Goal: Task Accomplishment & Management: Use online tool/utility

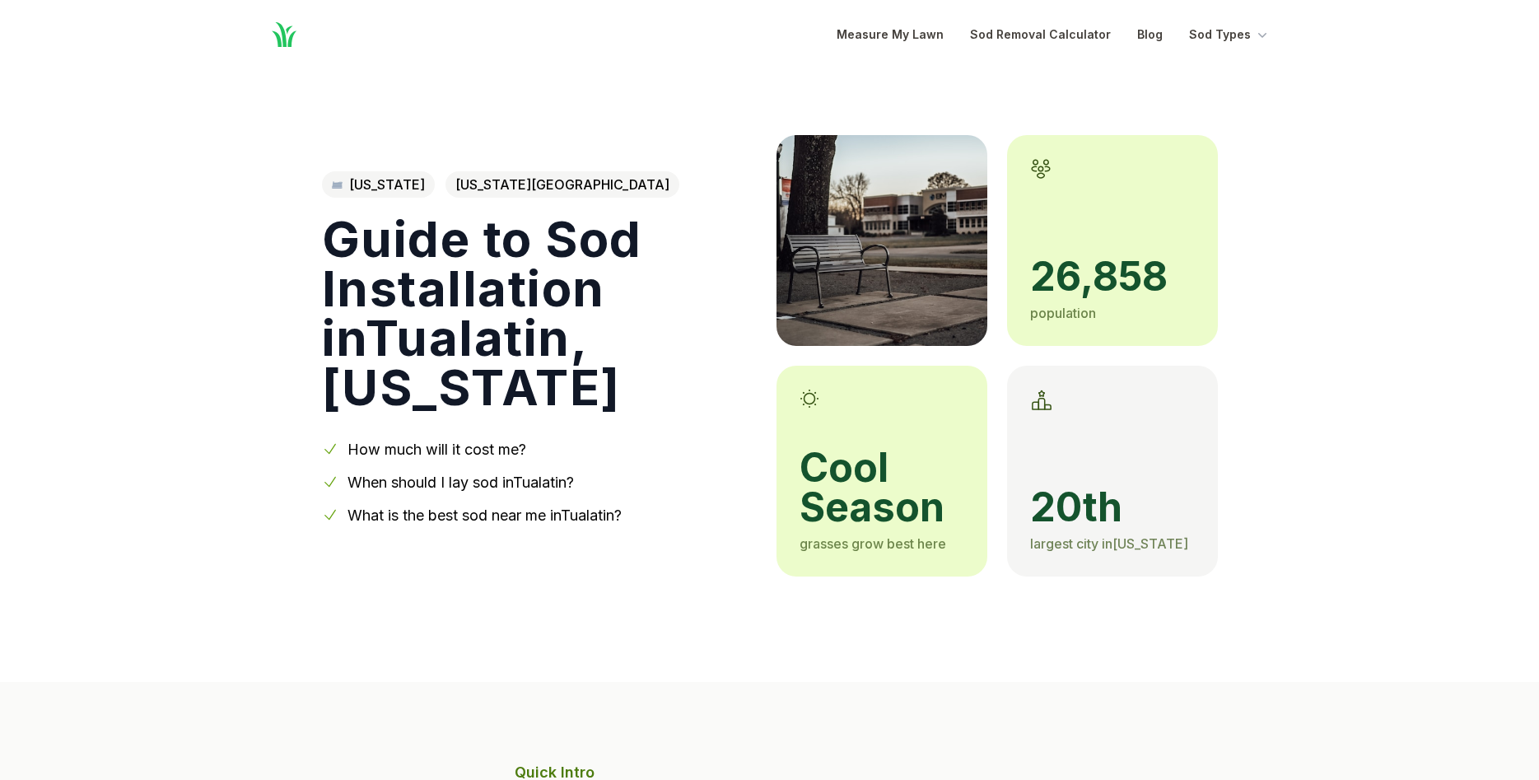
click at [423, 473] on link "When should I lay sod in [GEOGRAPHIC_DATA] ?" at bounding box center [460, 481] width 226 height 17
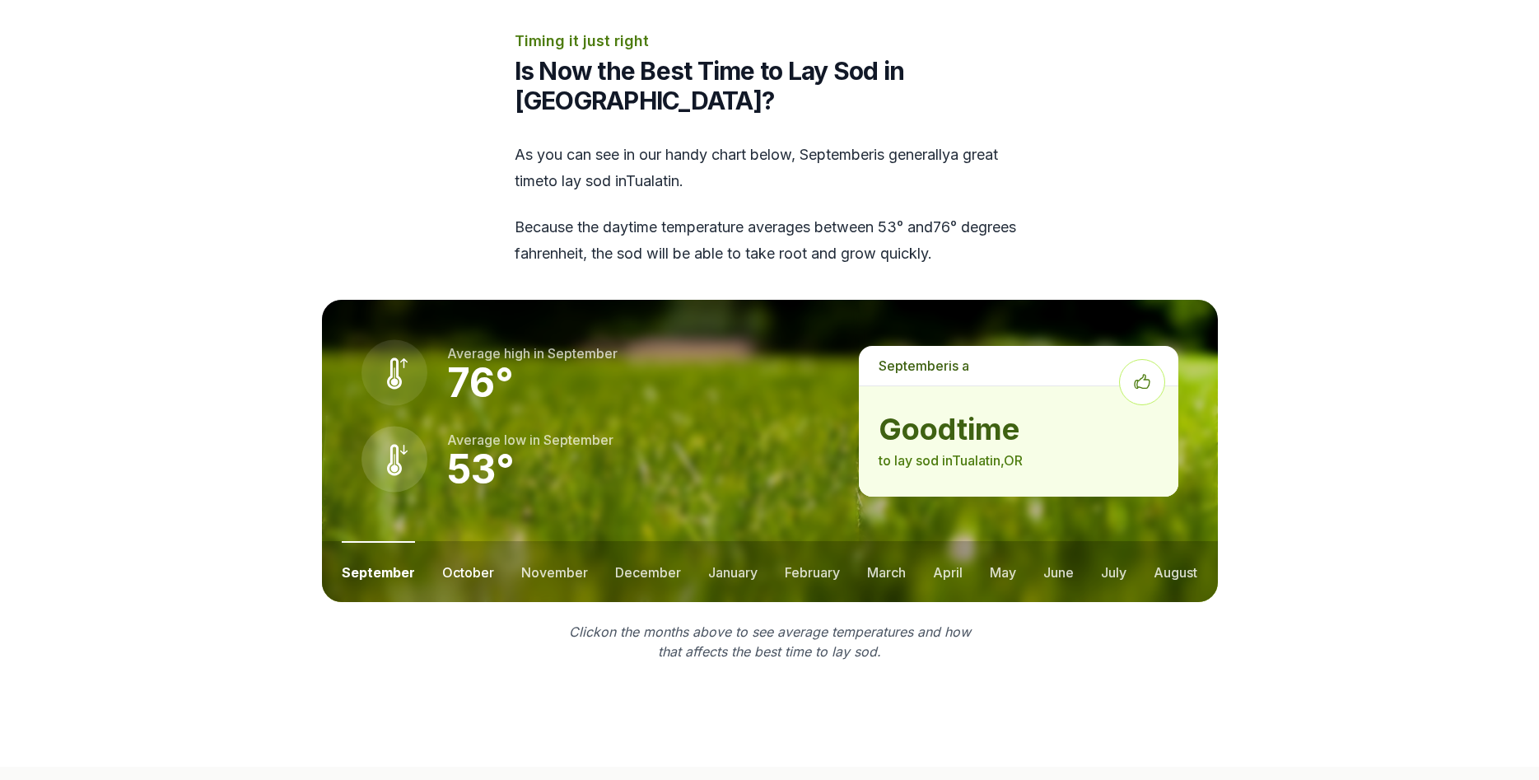
click at [477, 541] on button "october" at bounding box center [468, 571] width 52 height 61
click at [534, 541] on button "november" at bounding box center [554, 571] width 67 height 61
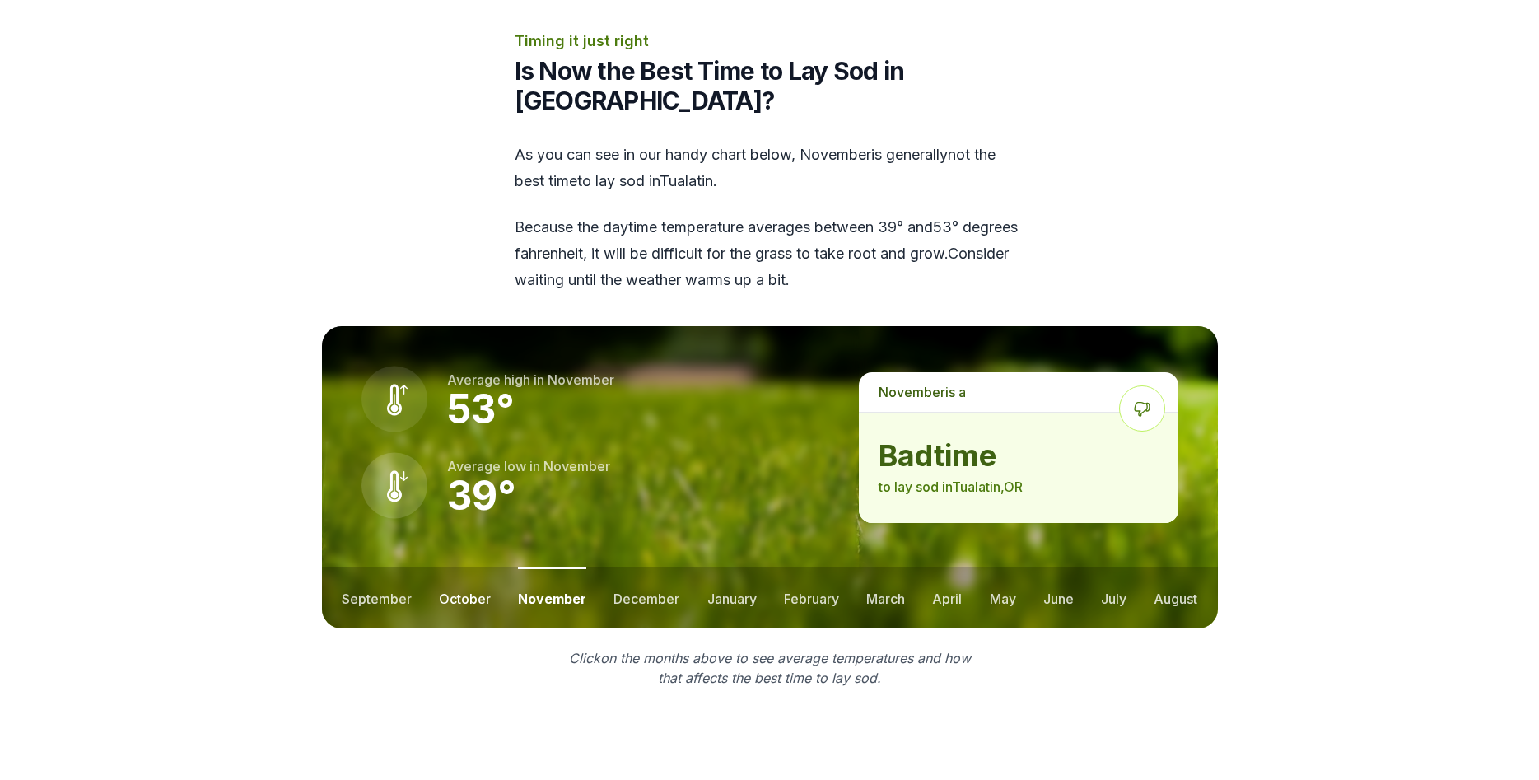
click at [467, 567] on button "october" at bounding box center [465, 597] width 52 height 61
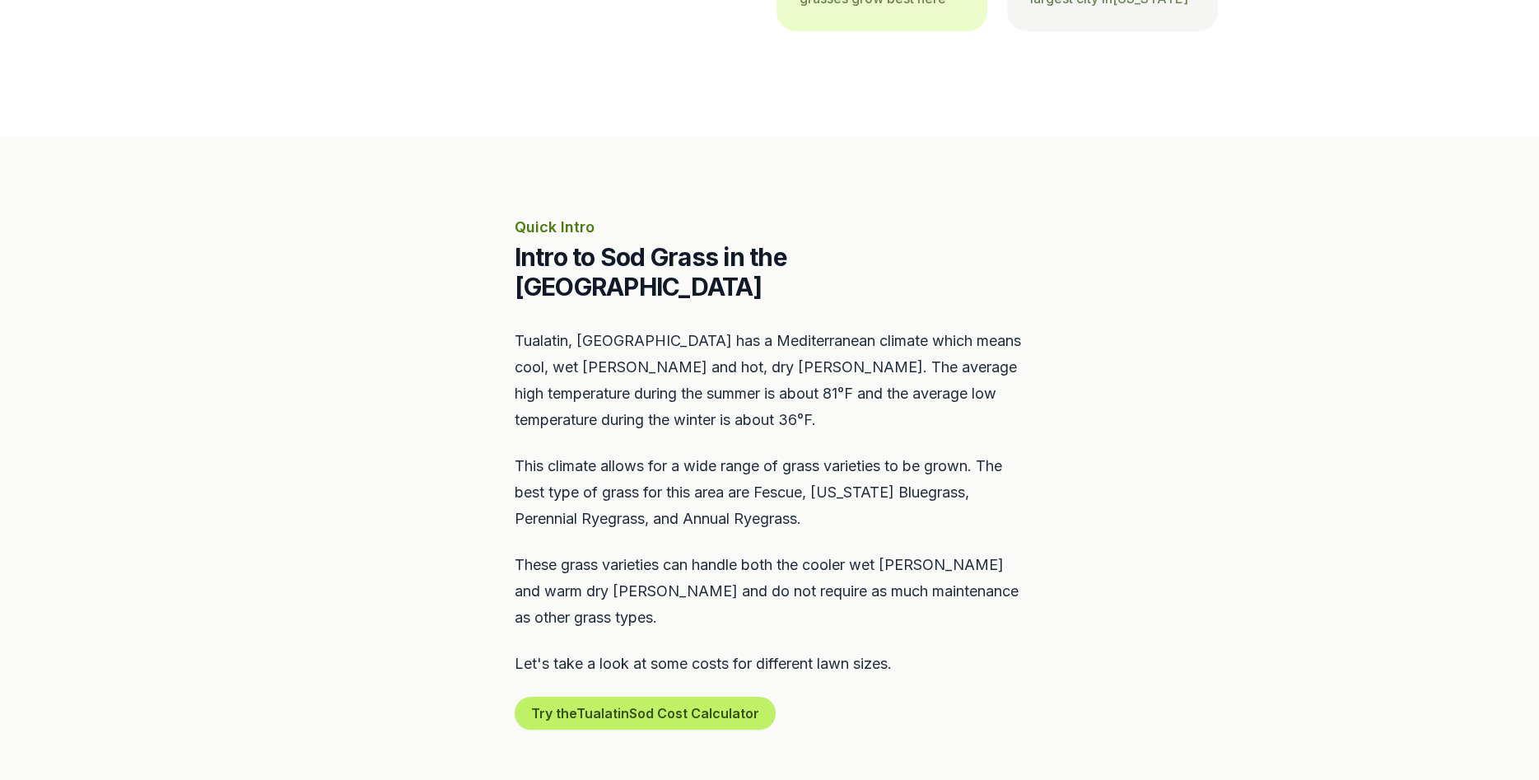
scroll to position [0, 0]
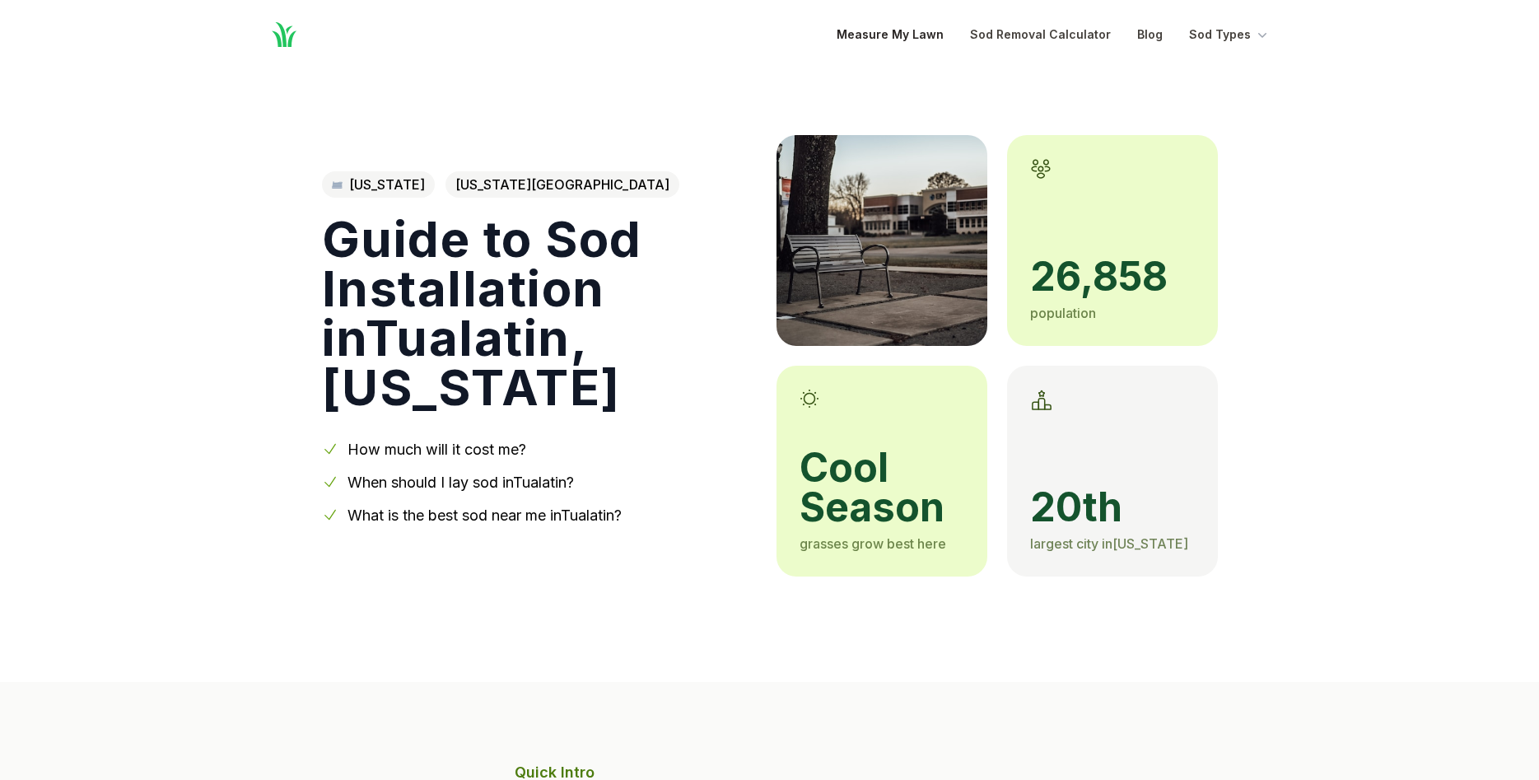
click at [893, 37] on link "Measure My Lawn" at bounding box center [889, 35] width 107 height 20
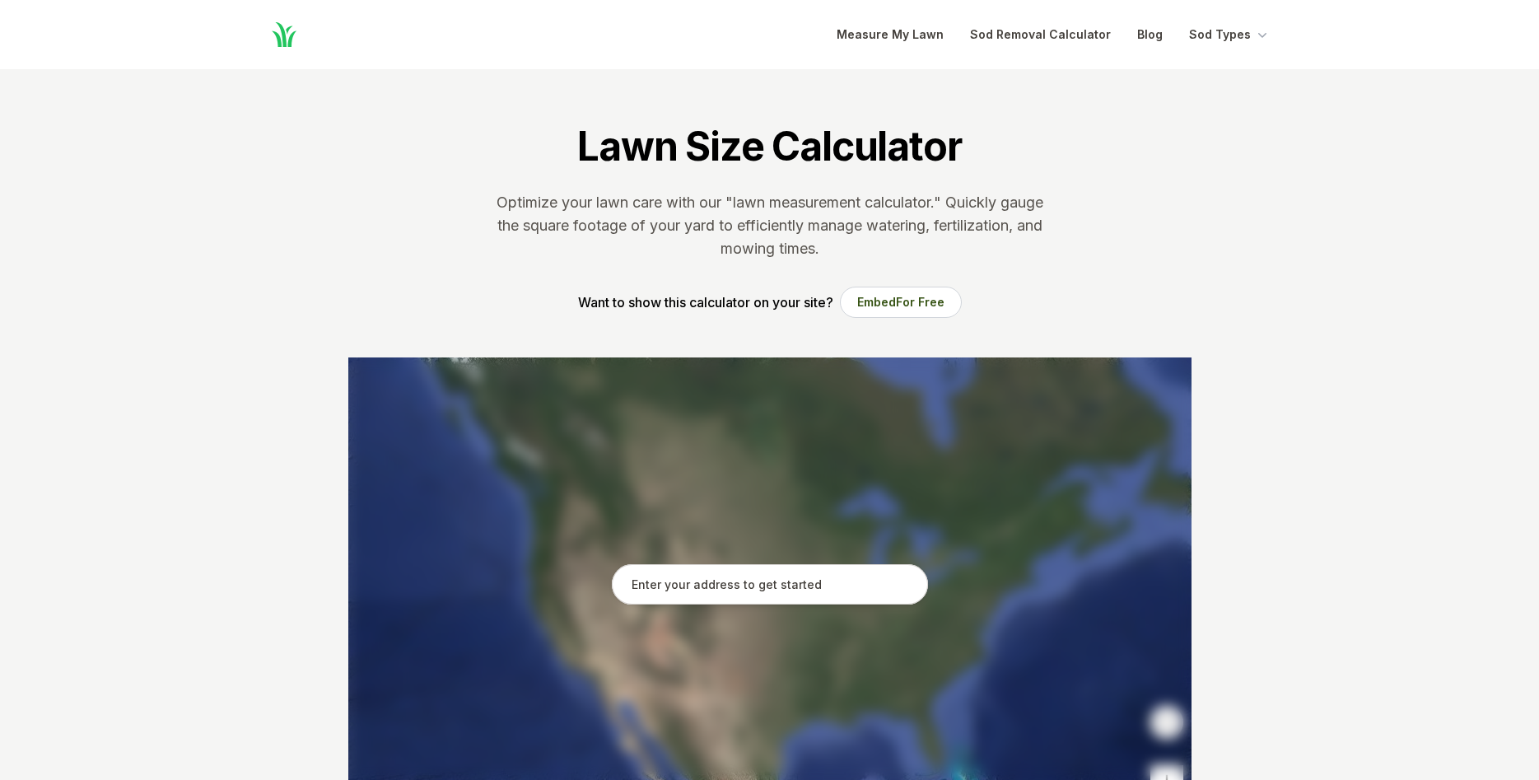
click at [785, 588] on input "text" at bounding box center [770, 584] width 316 height 41
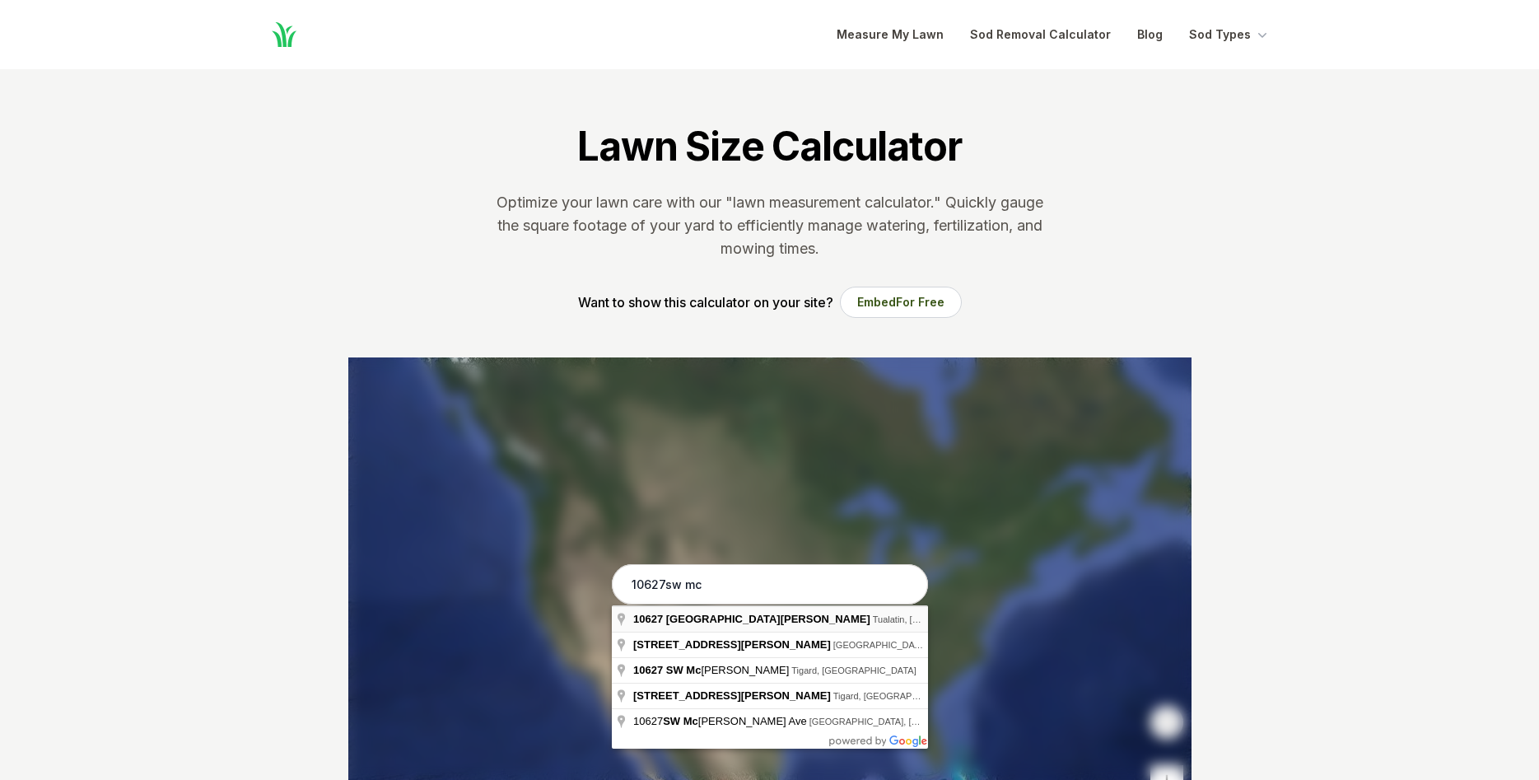
type input "[STREET_ADDRESS][PERSON_NAME]"
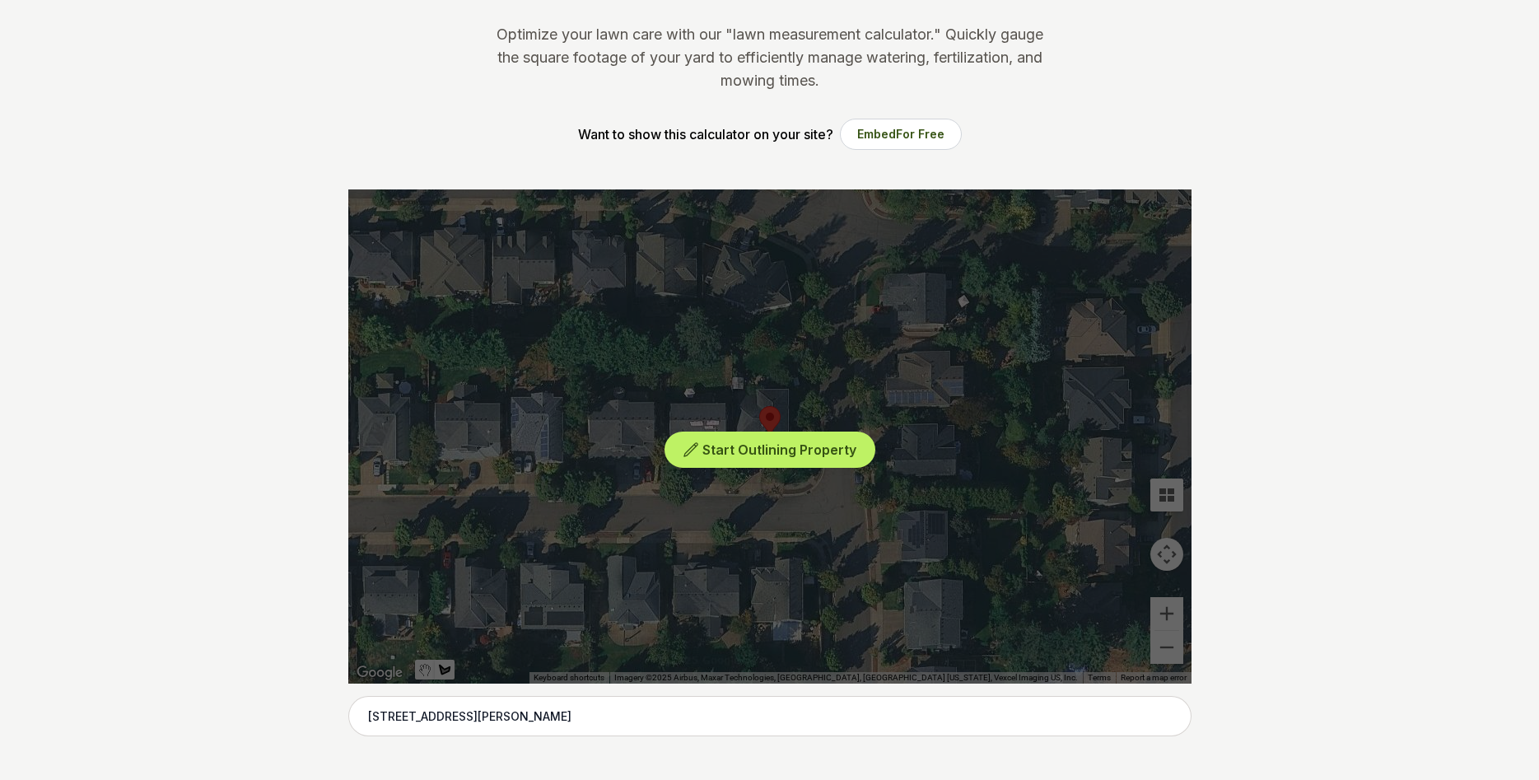
scroll to position [252, 0]
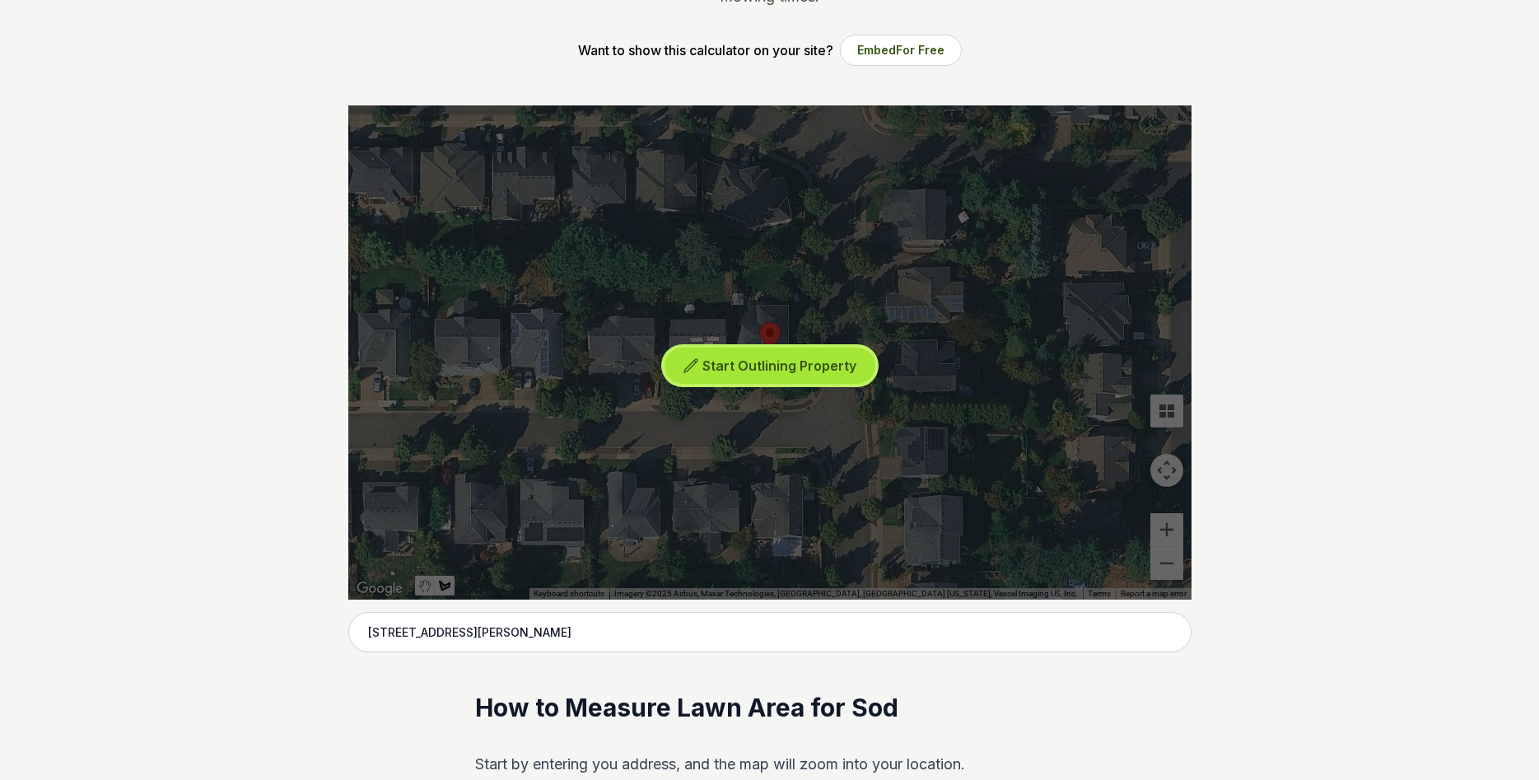
click at [760, 371] on span "Start Outlining Property" at bounding box center [779, 365] width 154 height 16
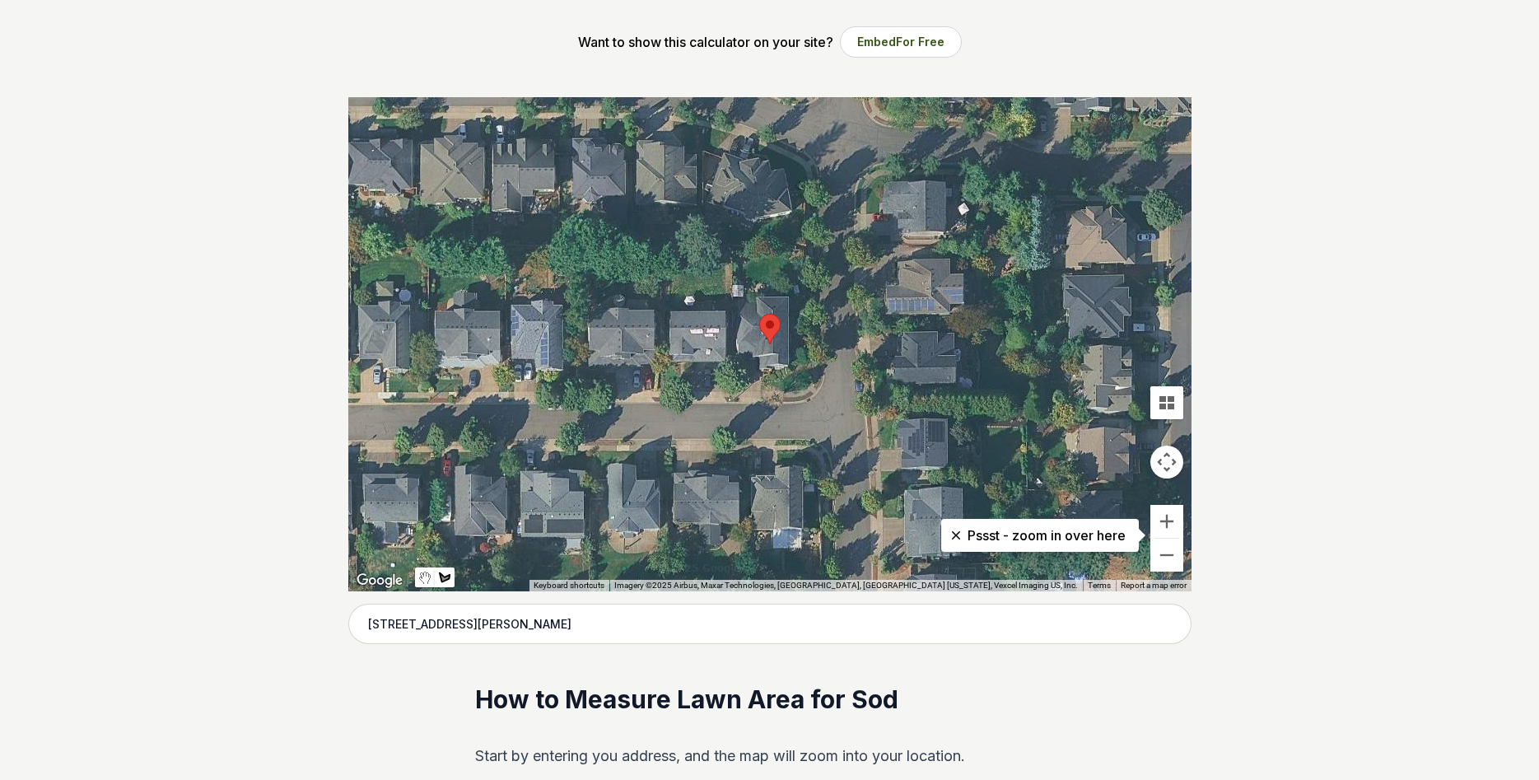
scroll to position [336, 0]
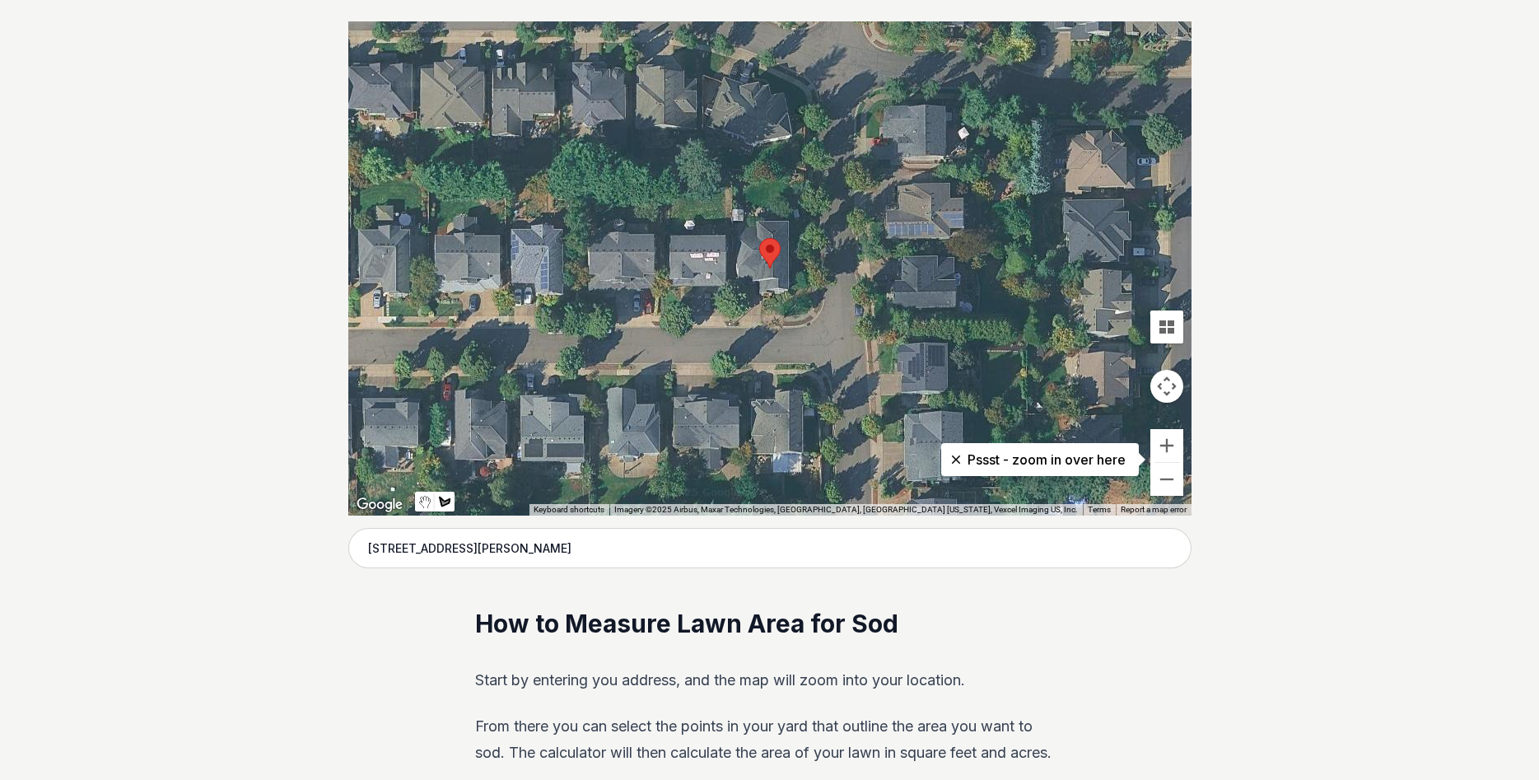
click at [767, 255] on div at bounding box center [769, 268] width 843 height 494
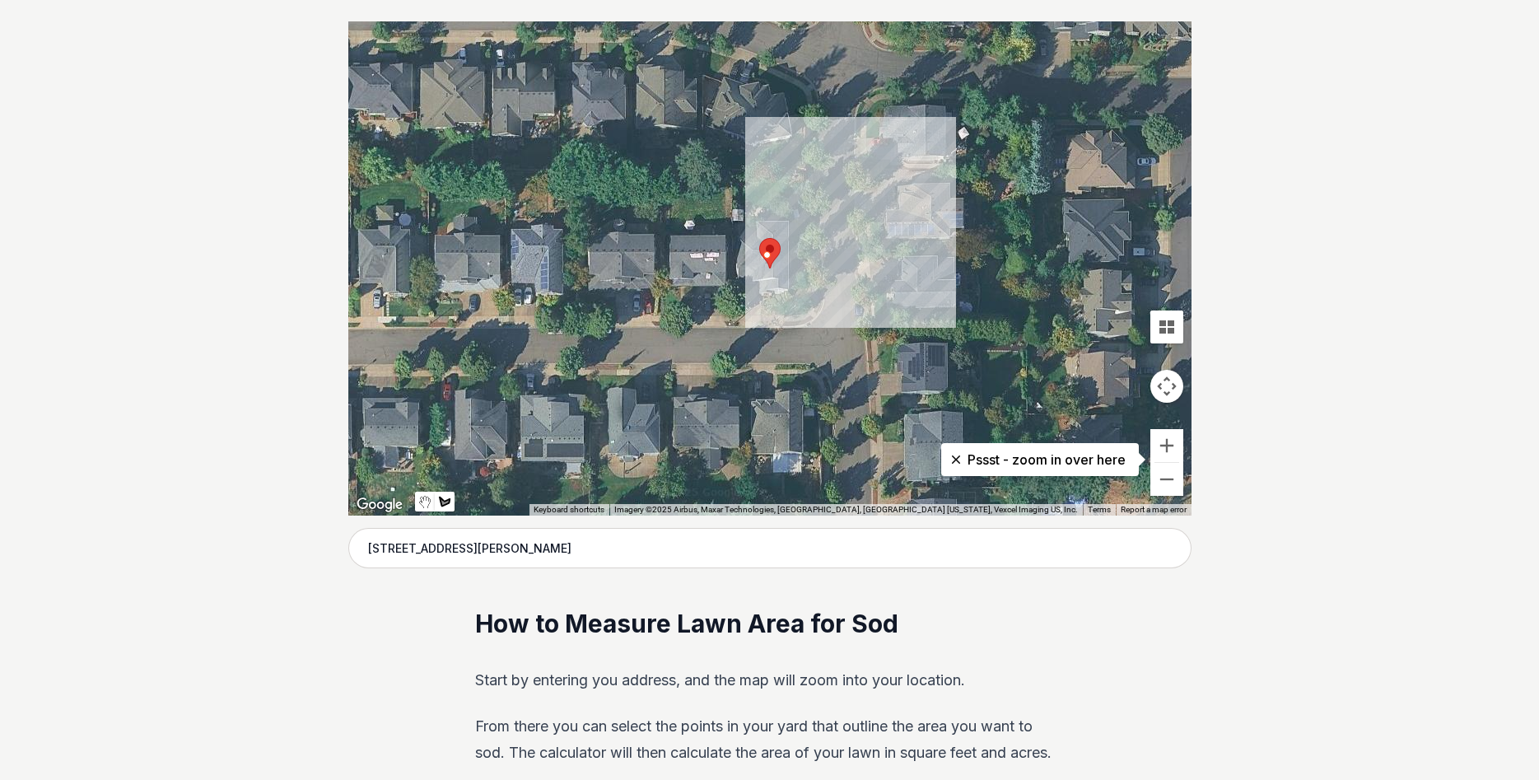
click at [766, 252] on div at bounding box center [769, 268] width 843 height 494
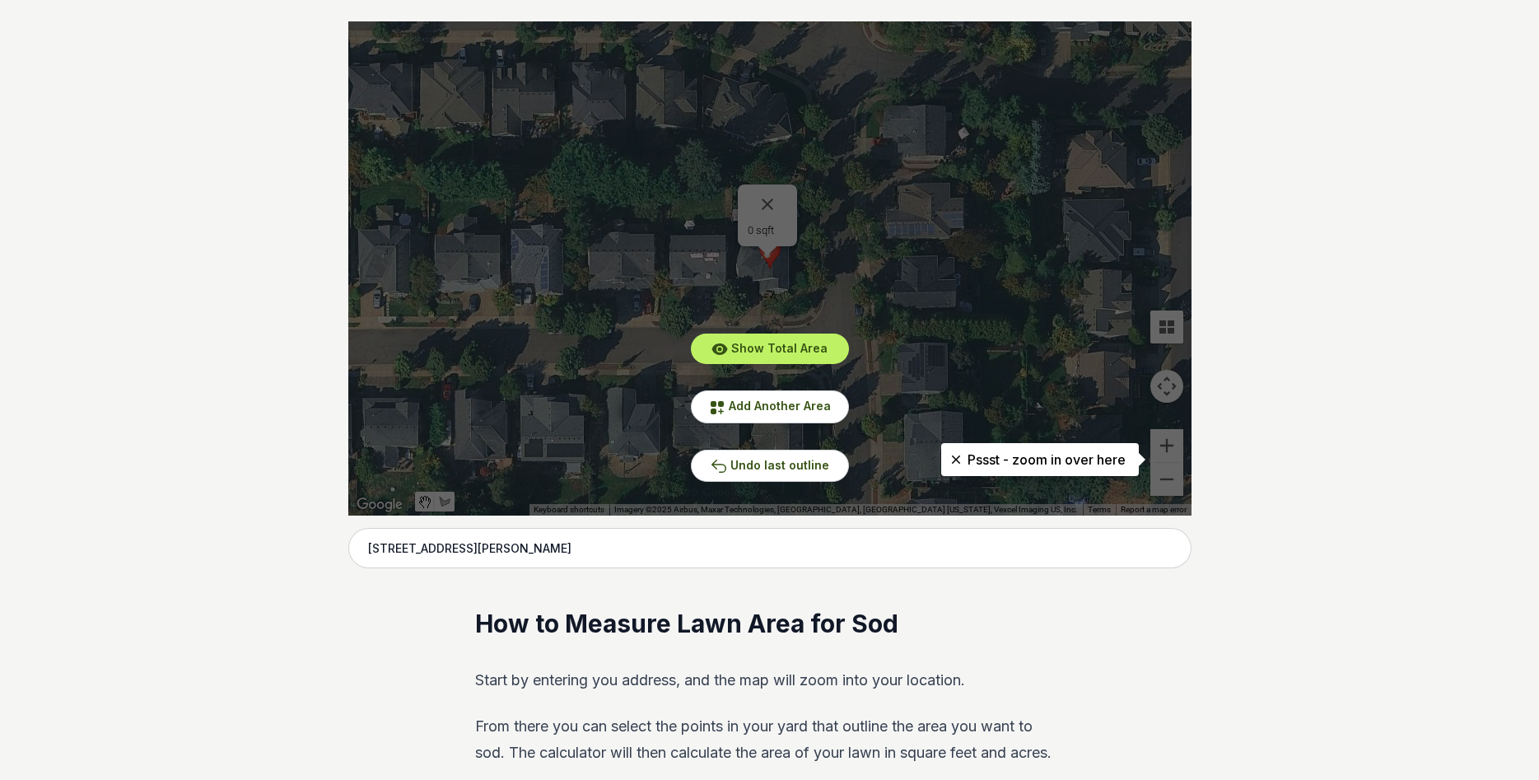
click at [1032, 339] on div "Show Total Area Add Another Area Undo last outline" at bounding box center [769, 268] width 843 height 494
click at [760, 197] on div "Show Total Area Add Another Area Undo last outline" at bounding box center [769, 268] width 843 height 494
click at [765, 200] on div "Show Total Area Add Another Area Undo last outline" at bounding box center [769, 268] width 843 height 494
click at [1054, 459] on p "Pssst - zoom in over here" at bounding box center [1039, 459] width 171 height 20
click at [1159, 440] on div "Show Total Area Add Another Area Undo last outline" at bounding box center [769, 268] width 843 height 494
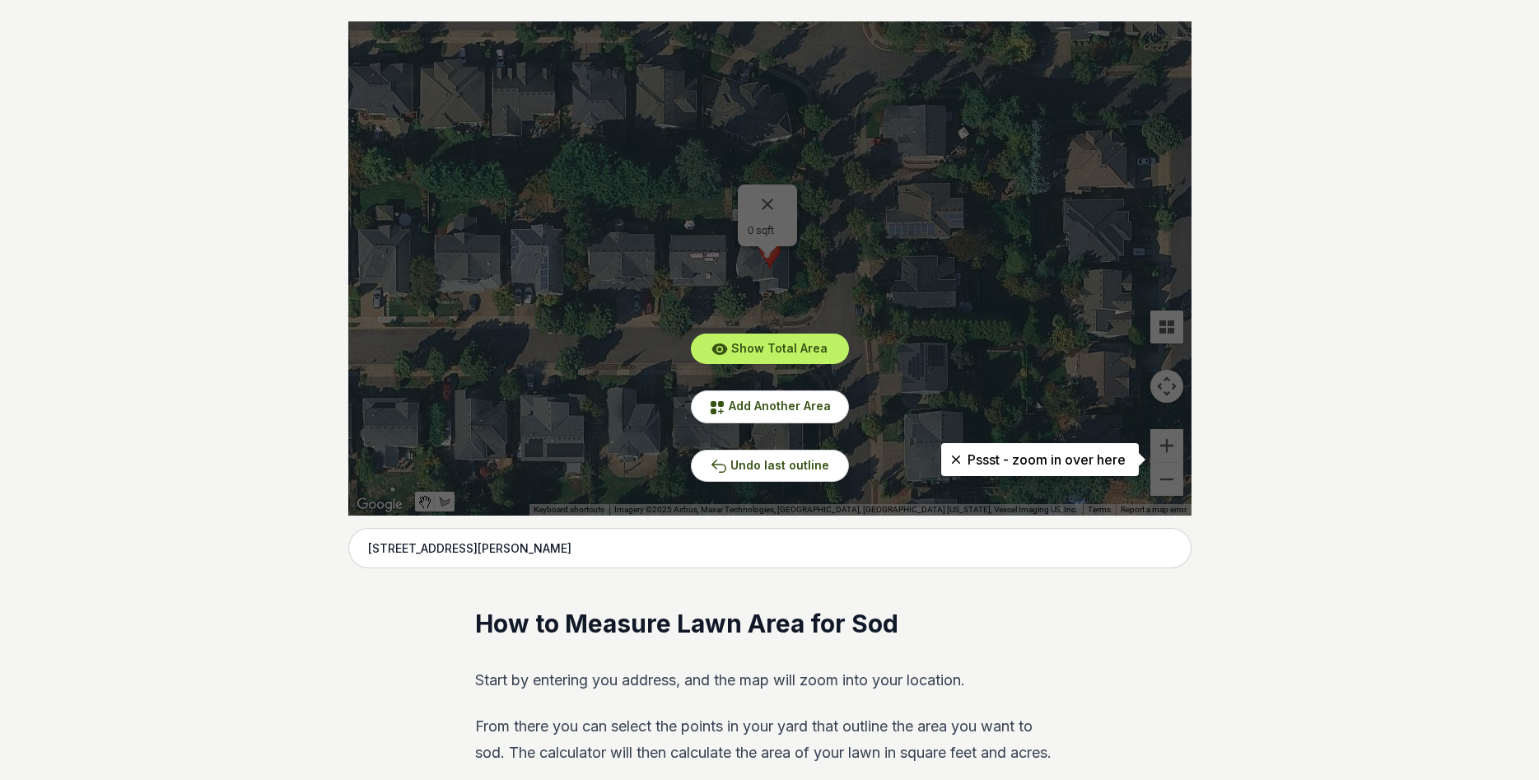
click at [1160, 440] on div "Show Total Area Add Another Area Undo last outline" at bounding box center [769, 268] width 843 height 494
click at [1160, 442] on div "Show Total Area Add Another Area Undo last outline" at bounding box center [769, 268] width 843 height 494
click at [810, 469] on span "Undo last outline" at bounding box center [779, 465] width 99 height 14
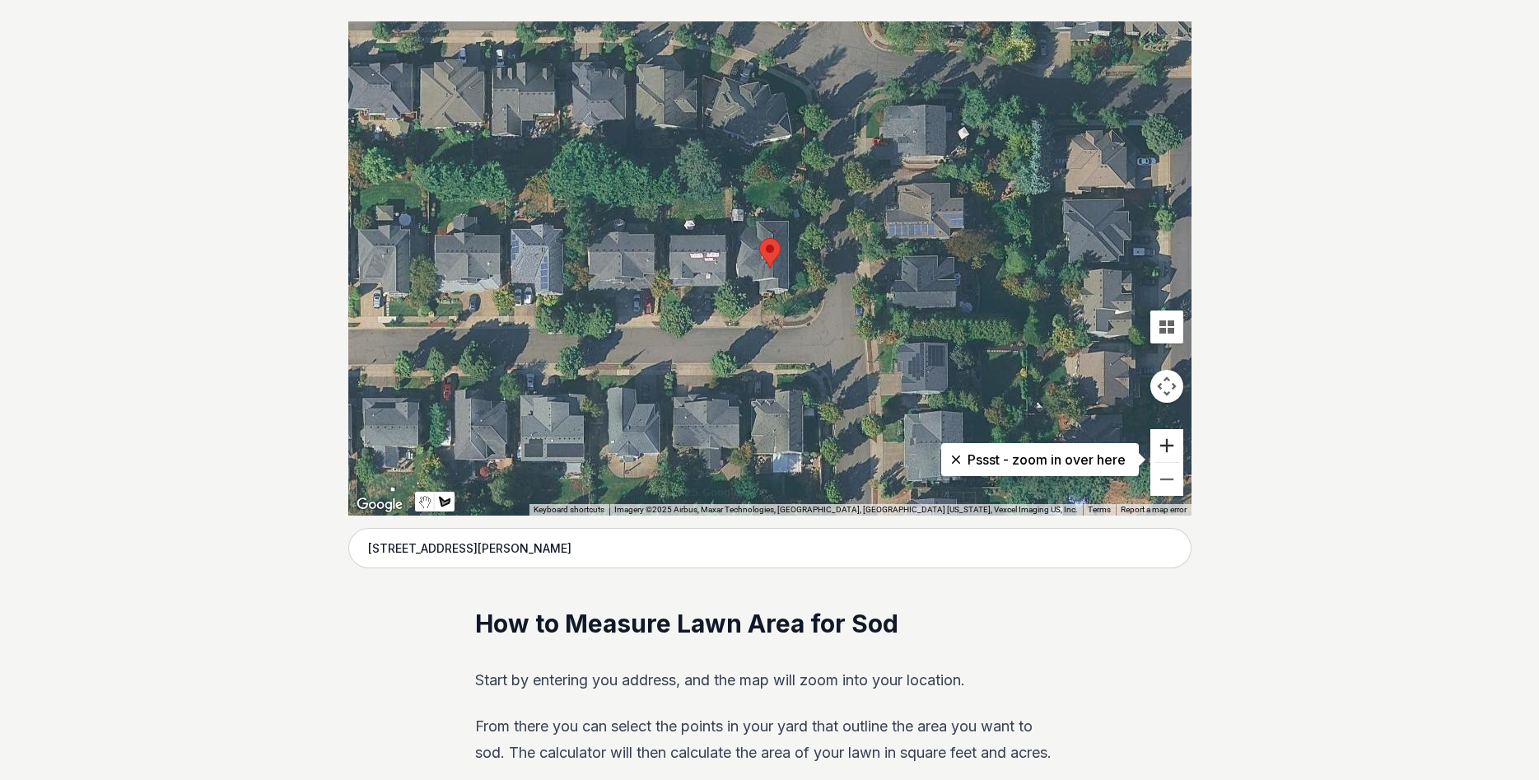
click at [1167, 445] on button "Zoom in" at bounding box center [1166, 445] width 33 height 33
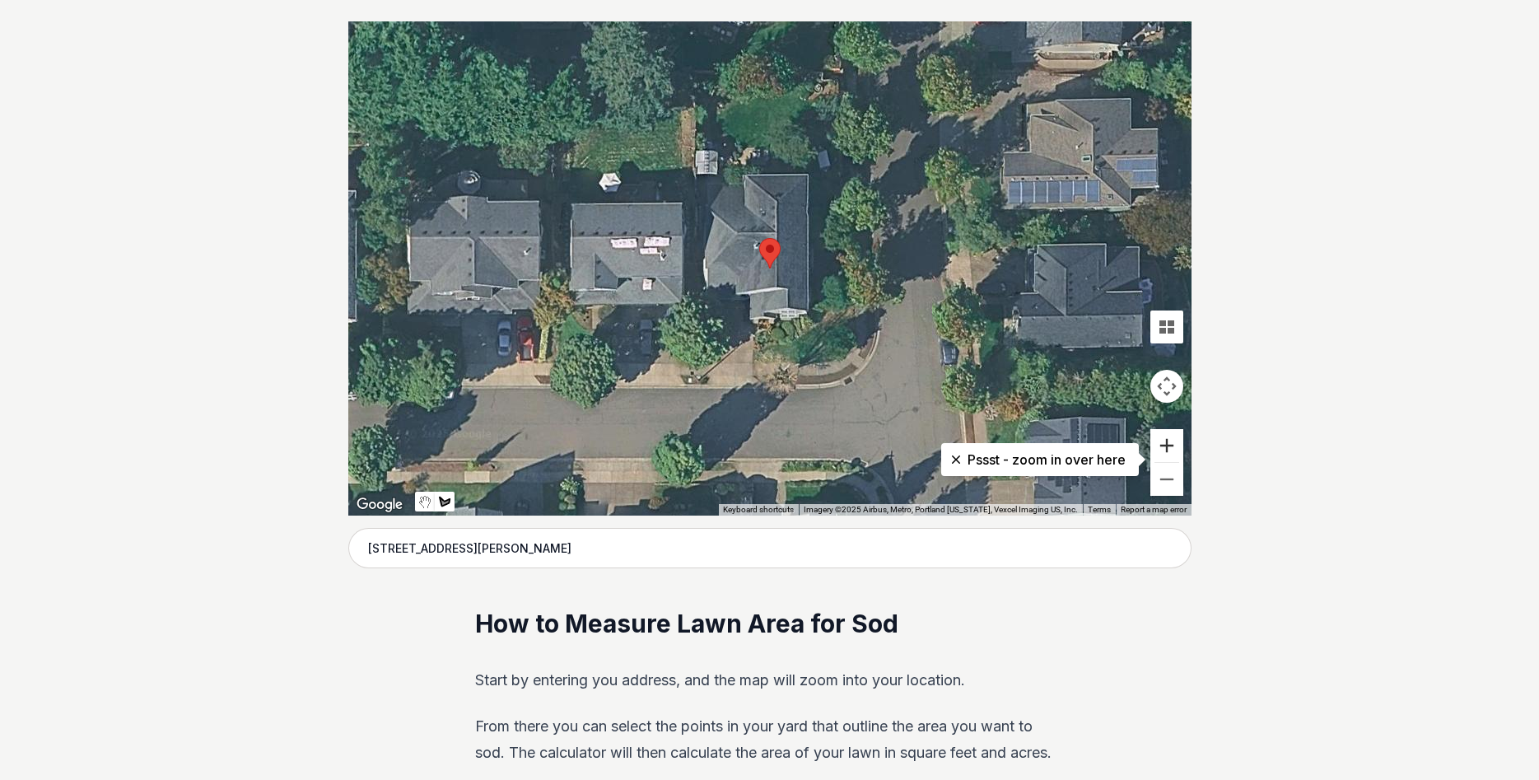
click at [1167, 445] on button "Zoom in" at bounding box center [1166, 445] width 33 height 33
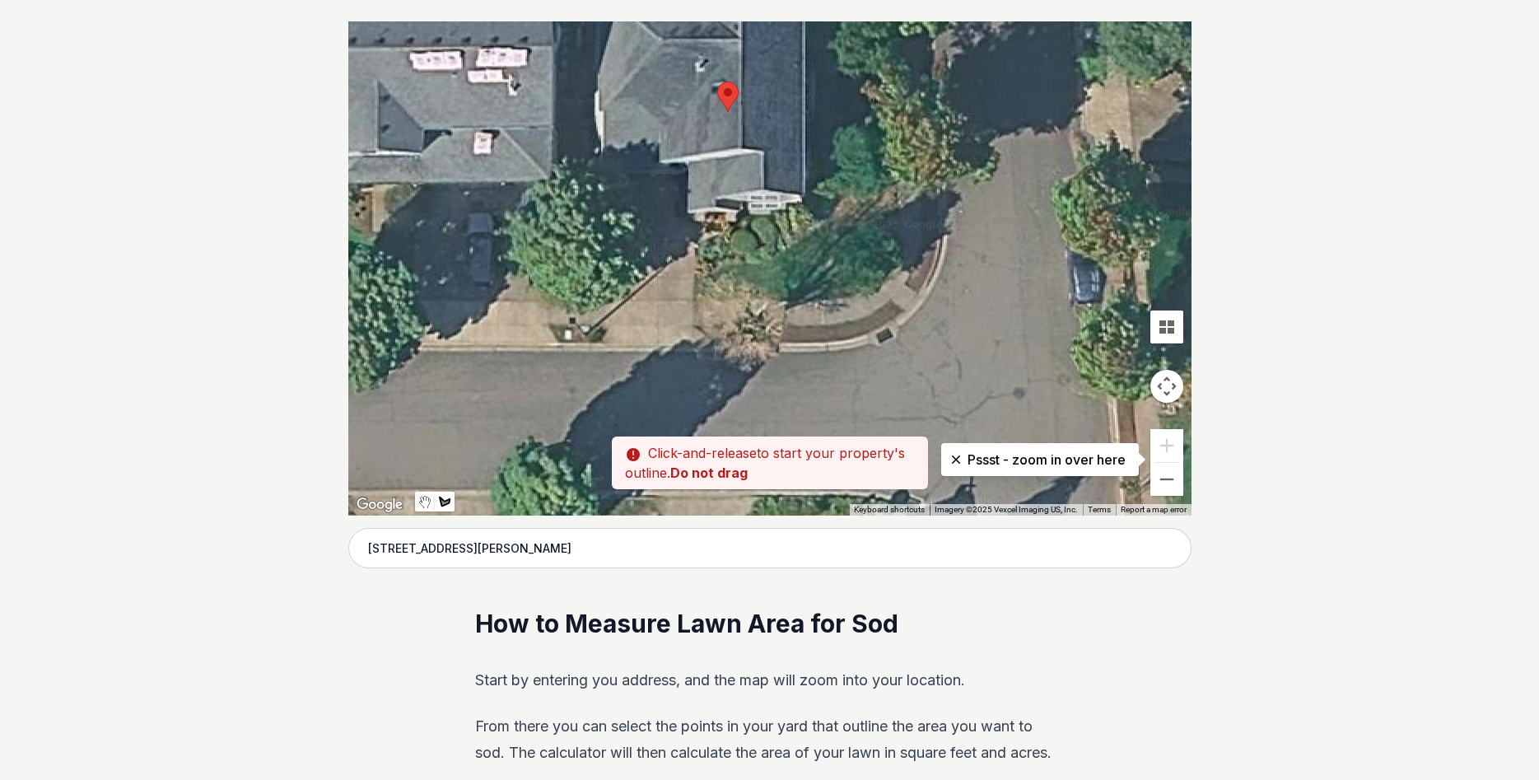
drag, startPoint x: 957, startPoint y: 328, endPoint x: 914, endPoint y: 165, distance: 167.7
click at [914, 165] on div at bounding box center [769, 268] width 843 height 494
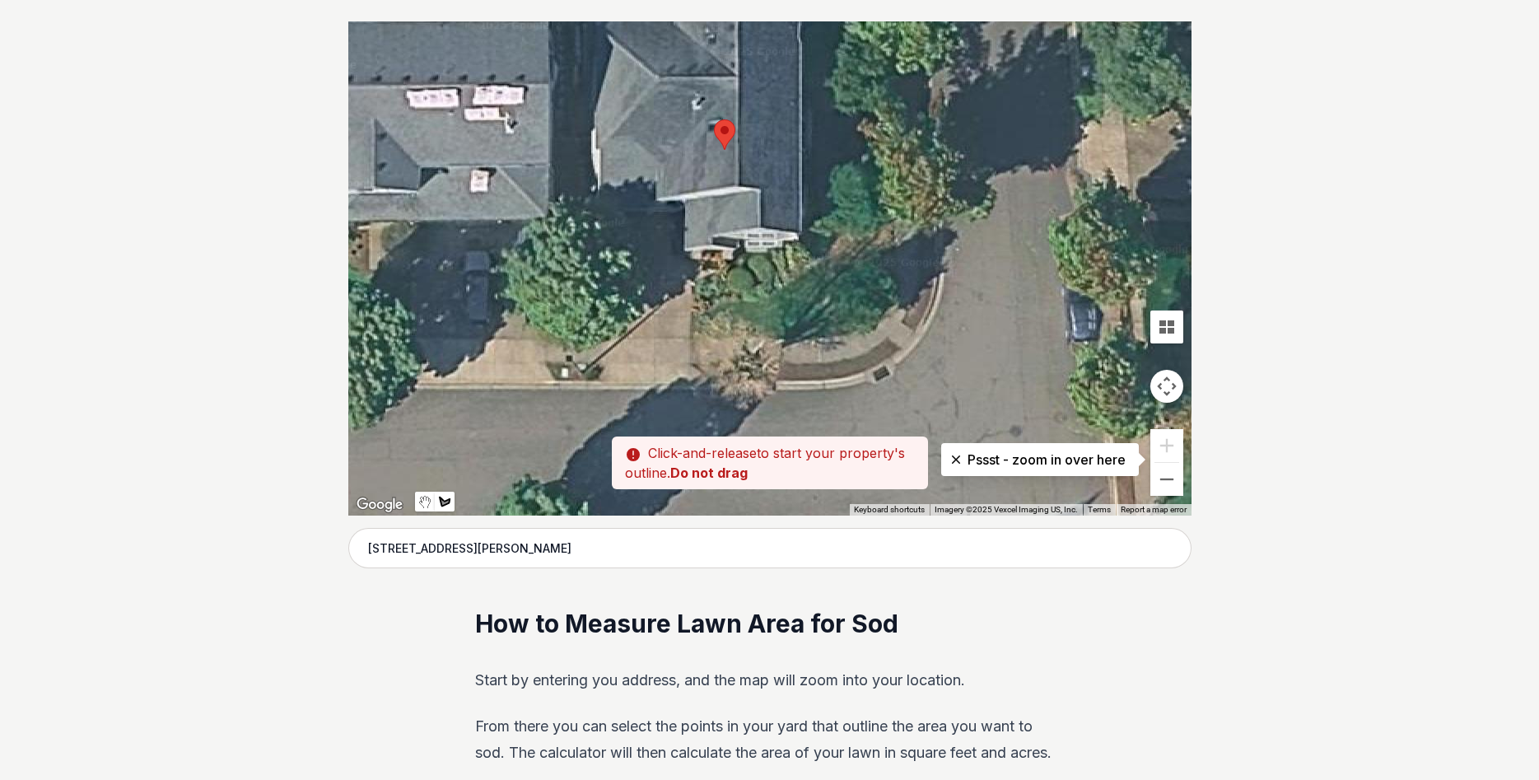
drag, startPoint x: 696, startPoint y: 269, endPoint x: 692, endPoint y: 309, distance: 39.7
click at [692, 309] on div at bounding box center [769, 268] width 843 height 494
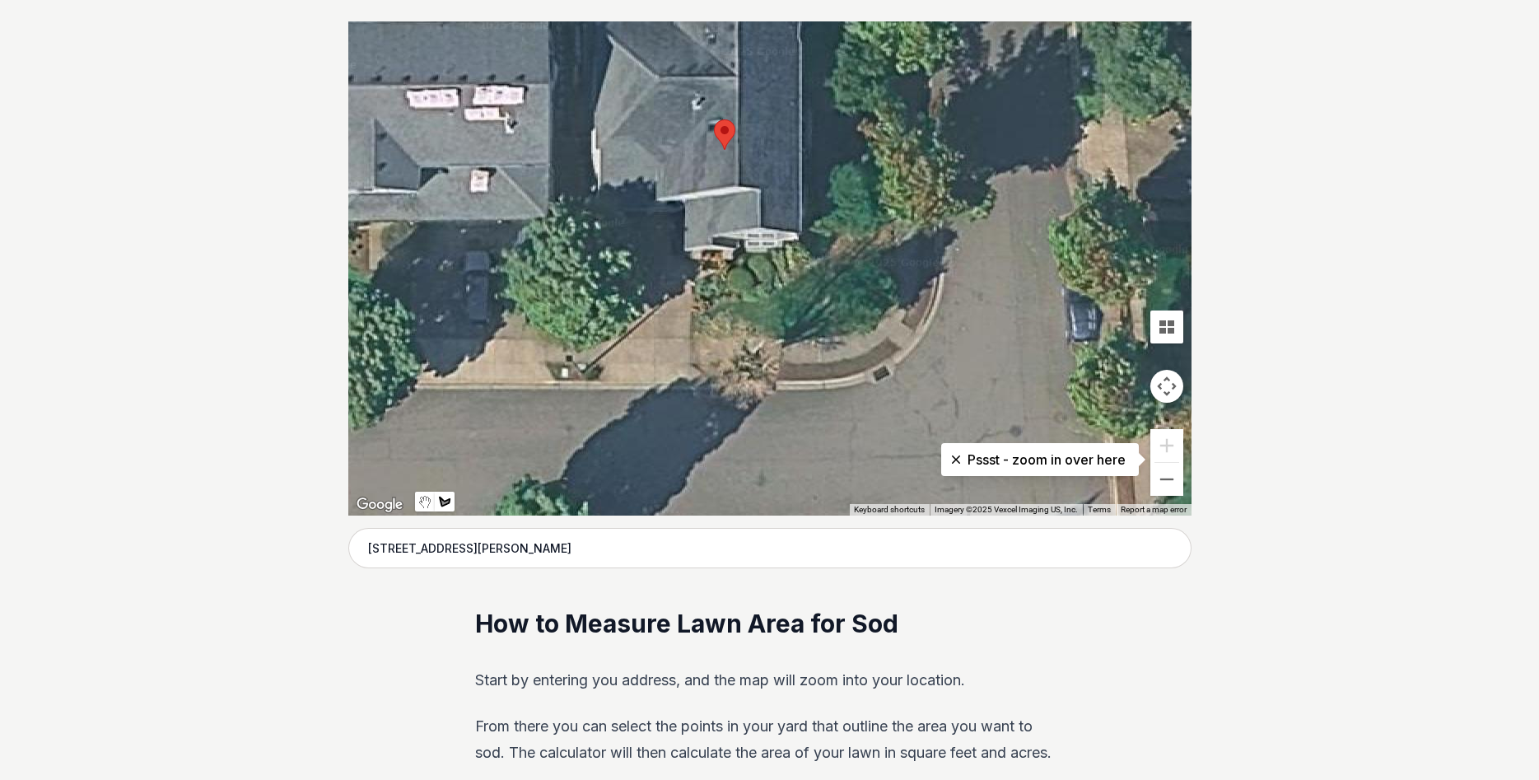
click at [690, 335] on div at bounding box center [769, 268] width 843 height 494
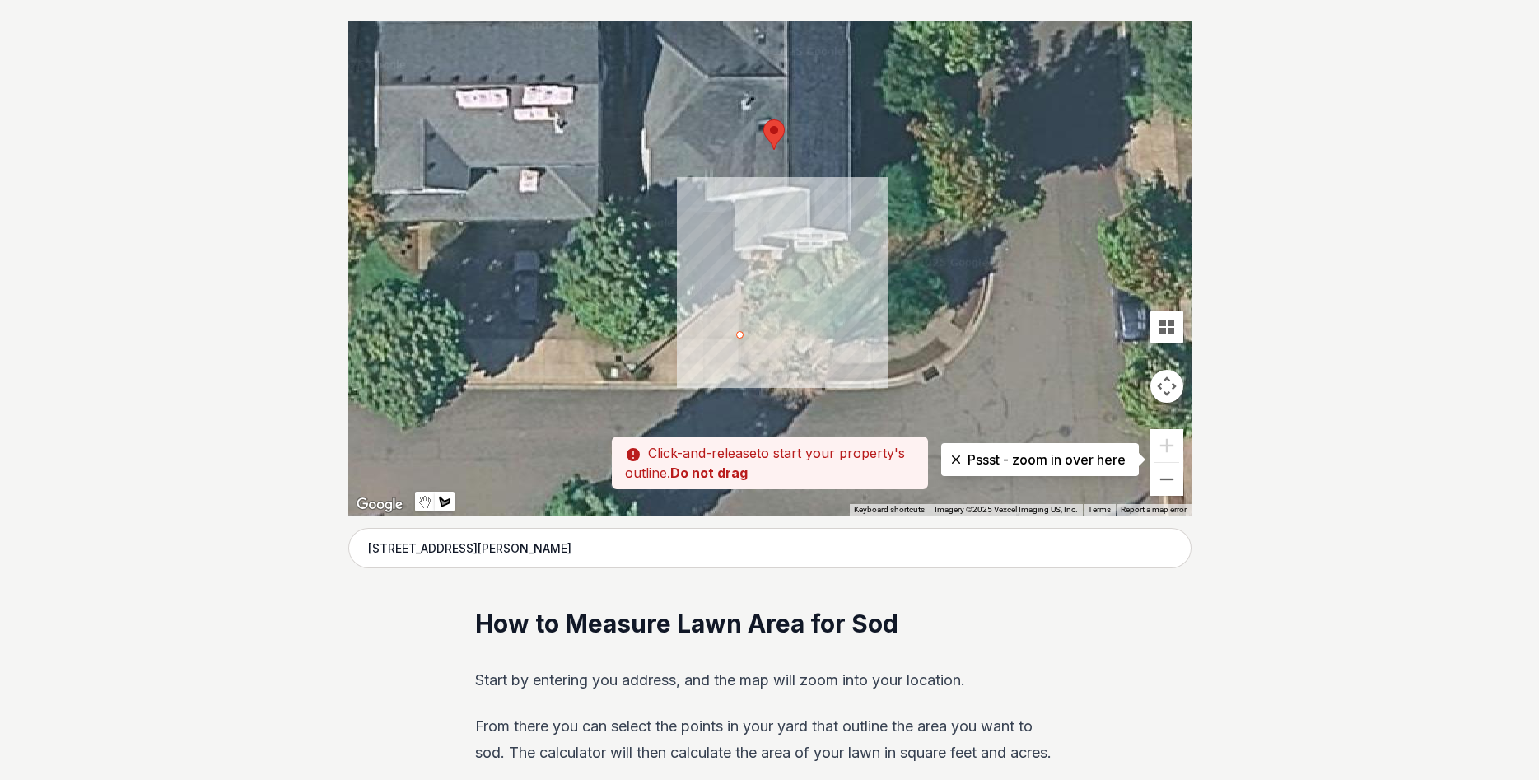
drag, startPoint x: 690, startPoint y: 335, endPoint x: 741, endPoint y: 335, distance: 51.0
click at [741, 335] on div at bounding box center [769, 268] width 843 height 494
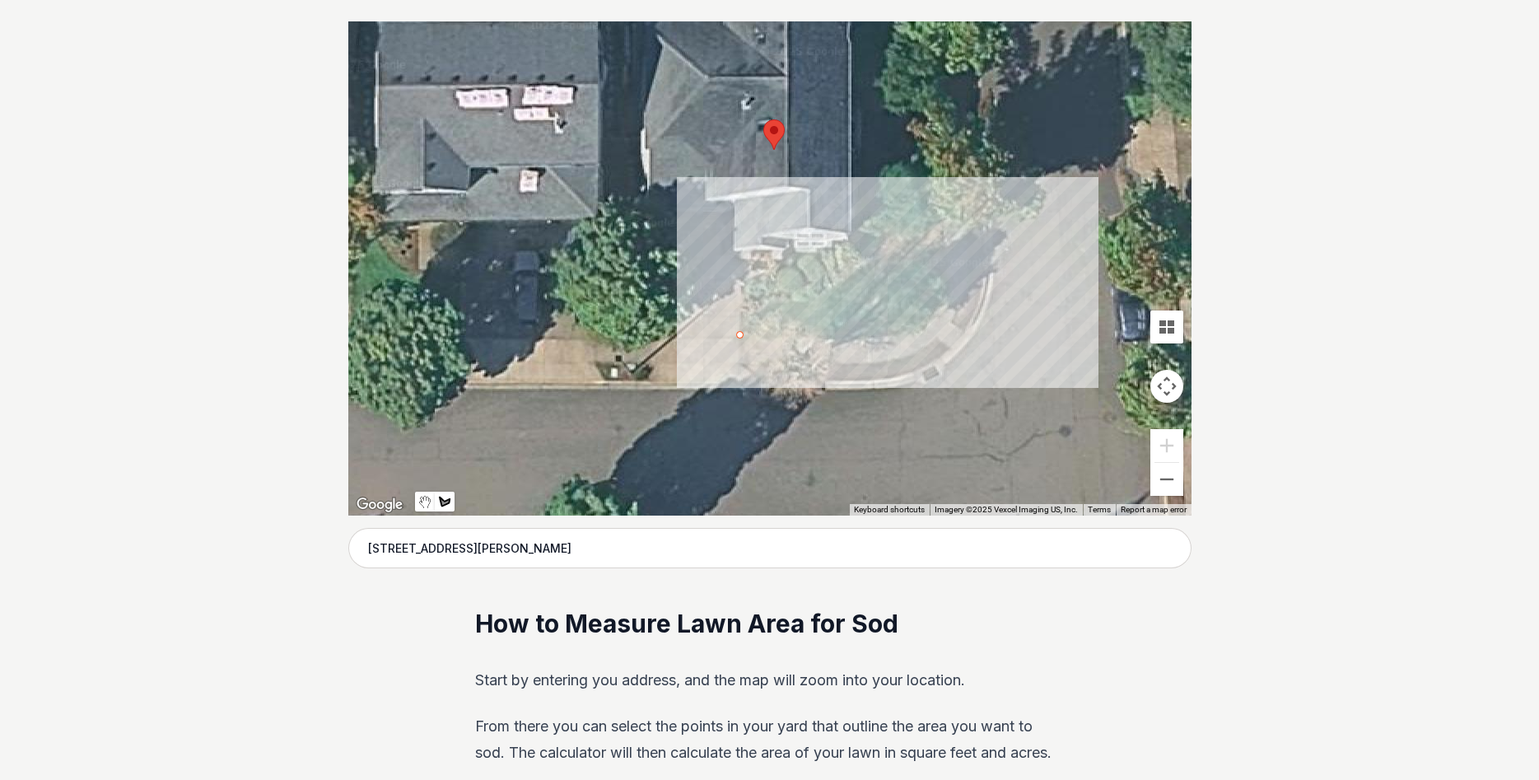
click at [921, 333] on div at bounding box center [769, 268] width 843 height 494
click at [945, 301] on div at bounding box center [769, 268] width 843 height 494
click at [944, 242] on div at bounding box center [769, 268] width 843 height 494
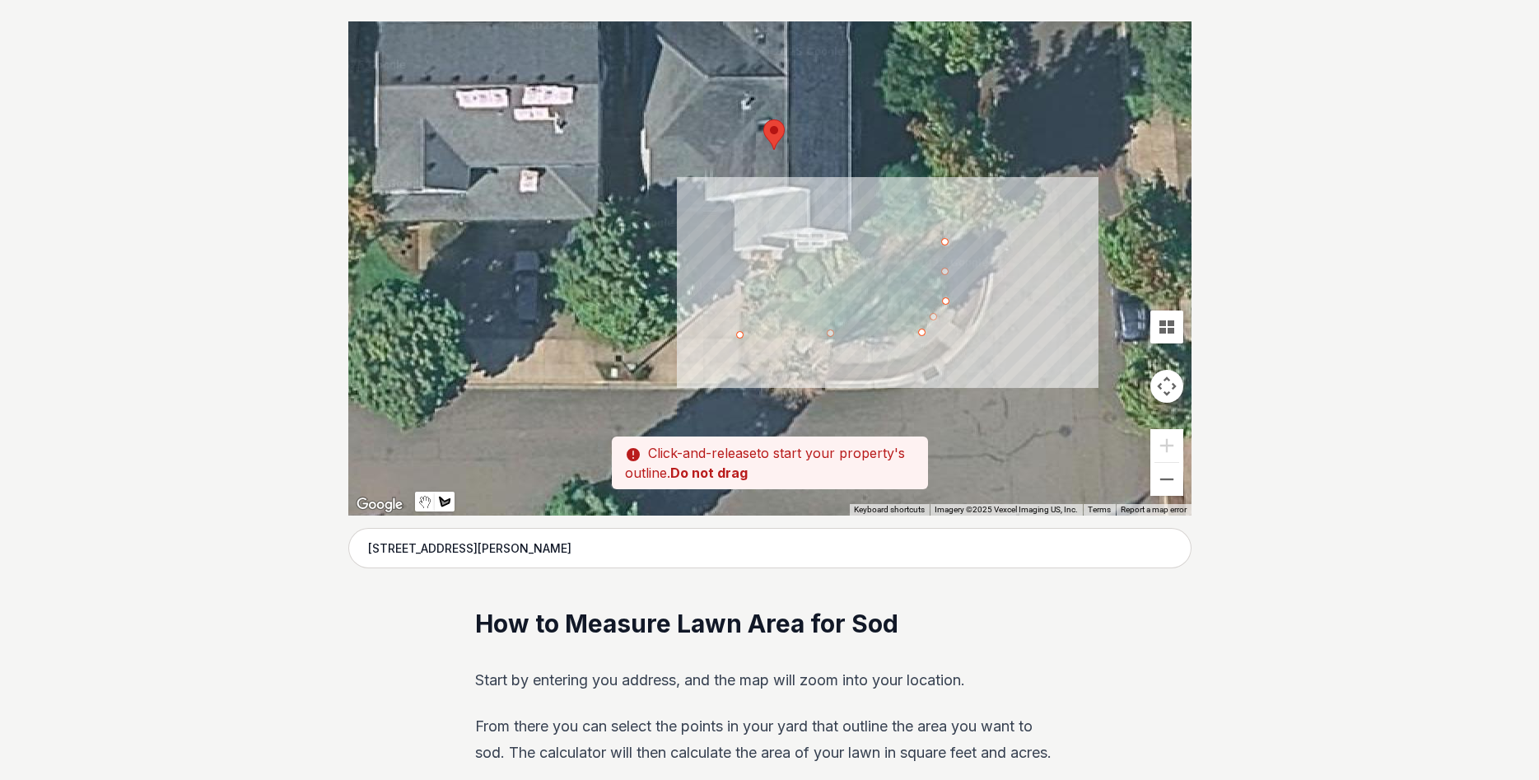
click at [886, 244] on div at bounding box center [769, 268] width 843 height 494
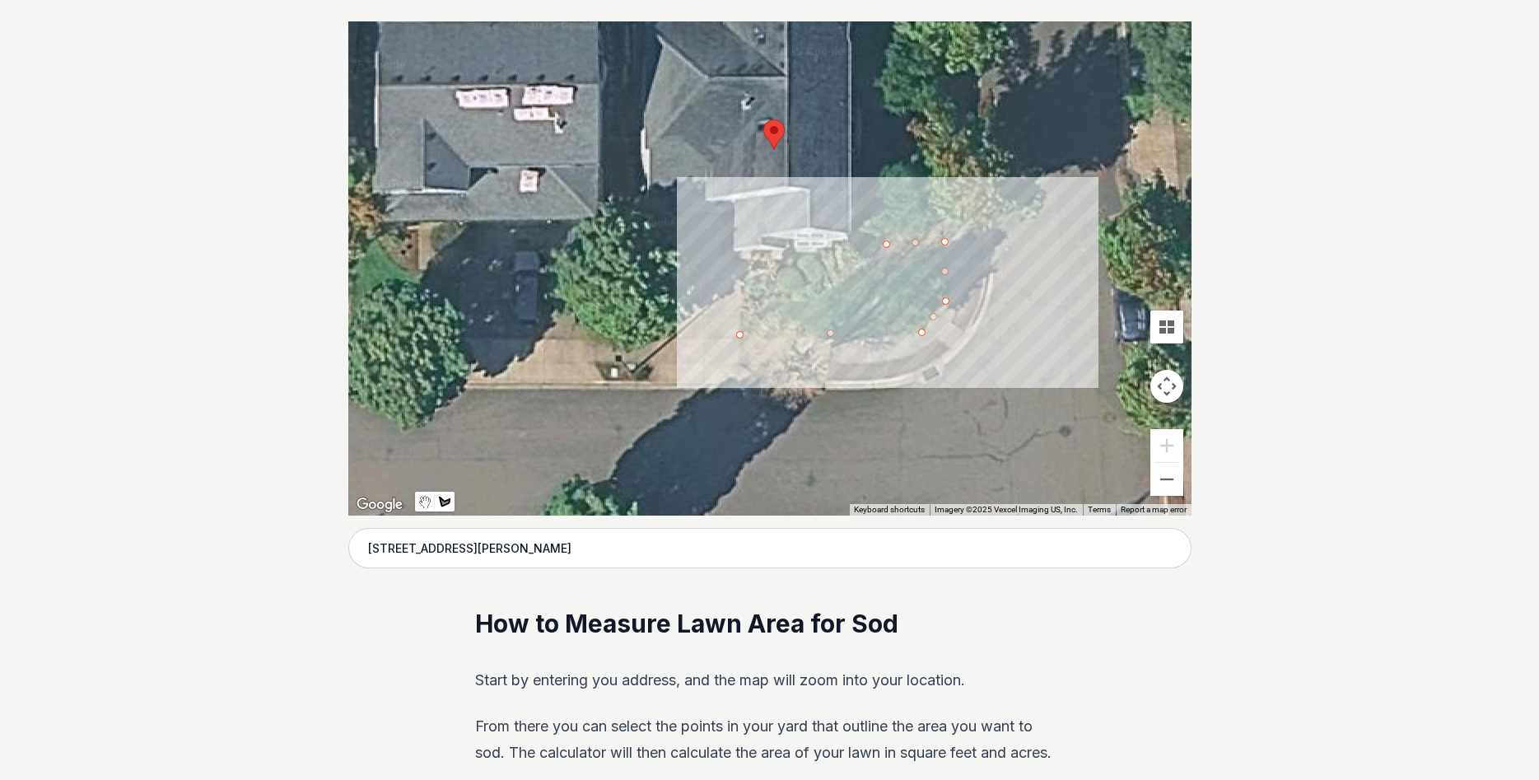
click at [818, 299] on div at bounding box center [769, 268] width 843 height 494
click at [738, 300] on div at bounding box center [769, 268] width 843 height 494
click at [740, 331] on div at bounding box center [769, 268] width 843 height 494
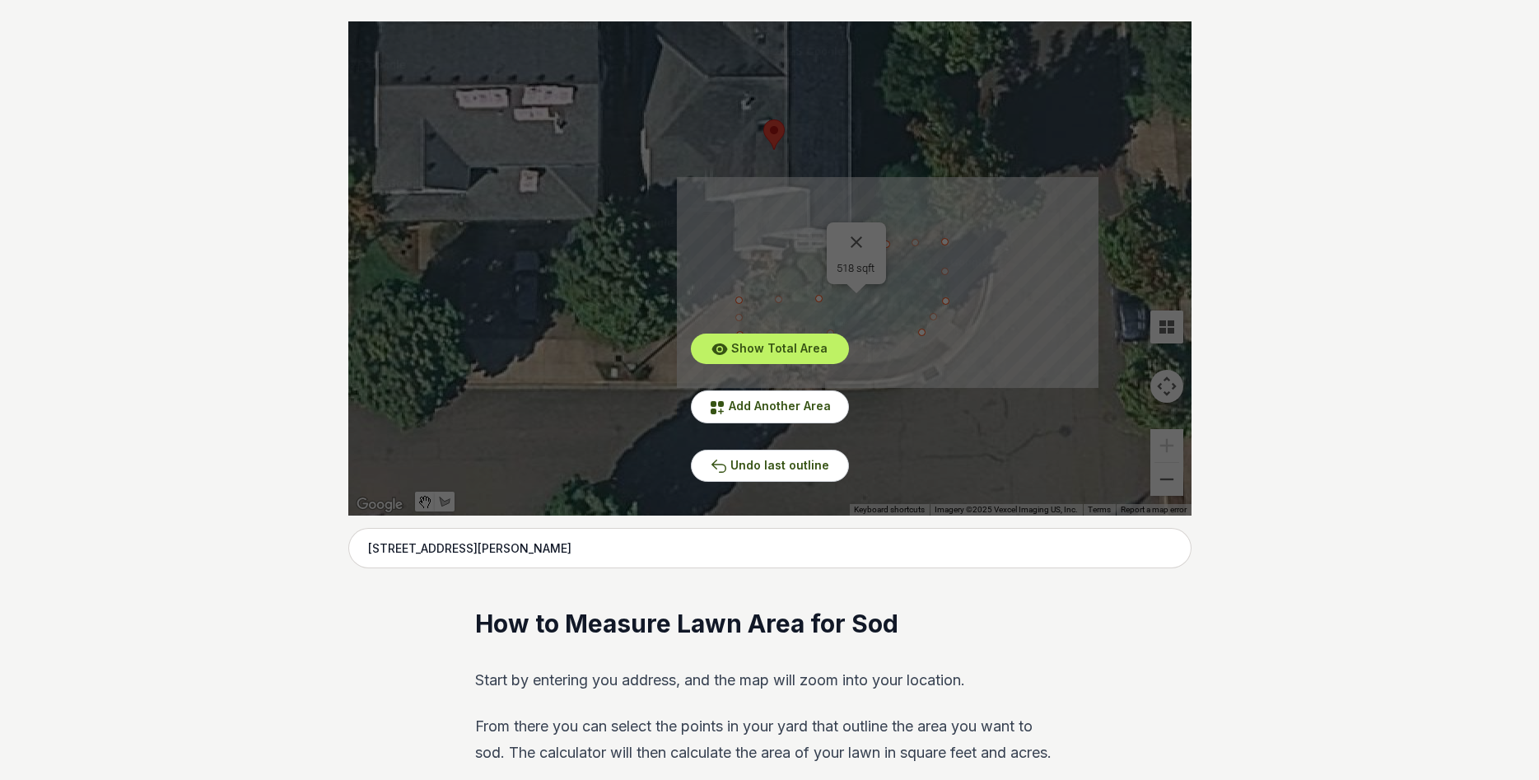
click at [768, 466] on span "Undo last outline" at bounding box center [779, 465] width 99 height 14
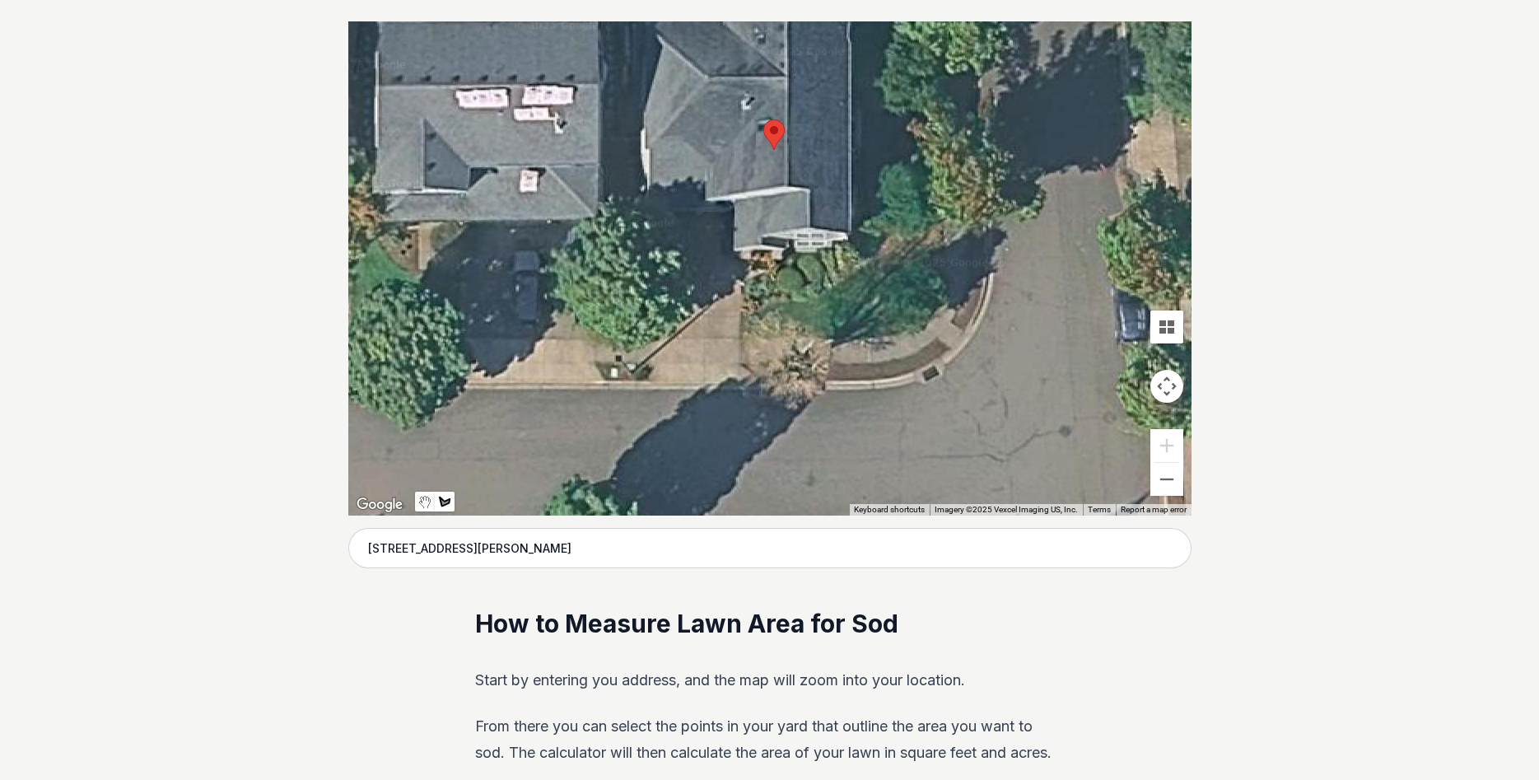
click at [743, 310] on div at bounding box center [769, 268] width 843 height 494
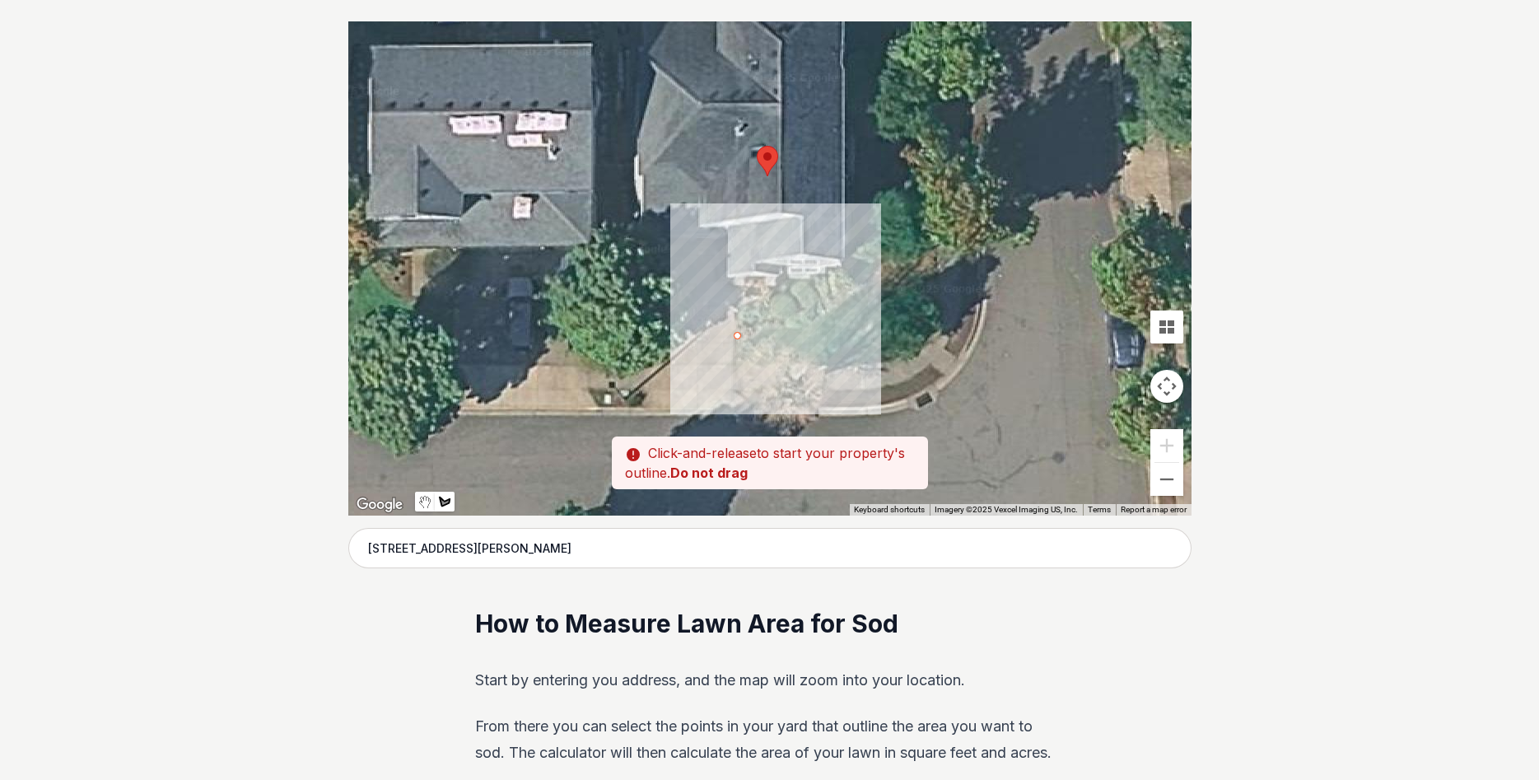
drag, startPoint x: 743, startPoint y: 310, endPoint x: 737, endPoint y: 338, distance: 29.6
click at [737, 338] on div at bounding box center [769, 268] width 843 height 494
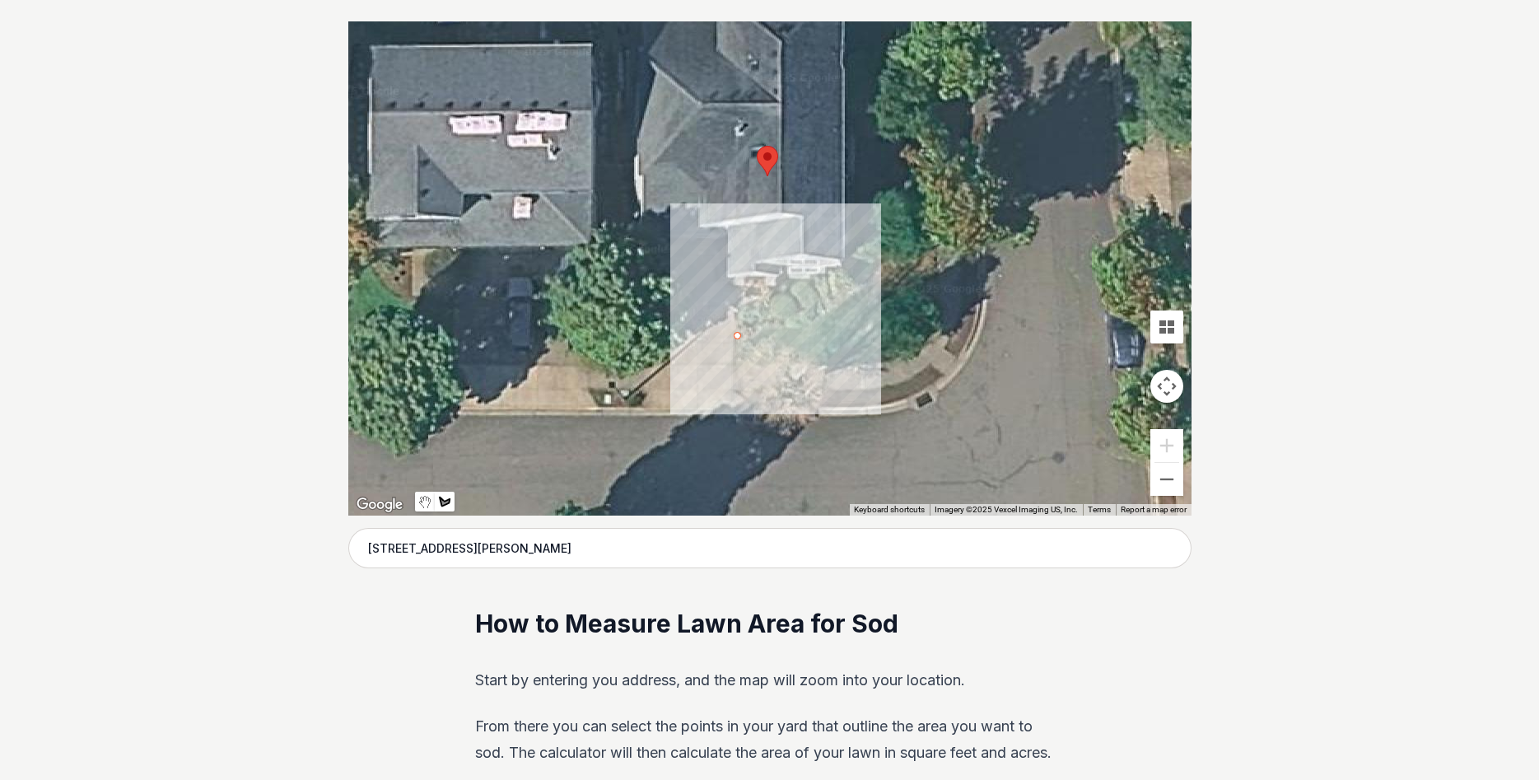
click at [736, 364] on div at bounding box center [769, 268] width 843 height 494
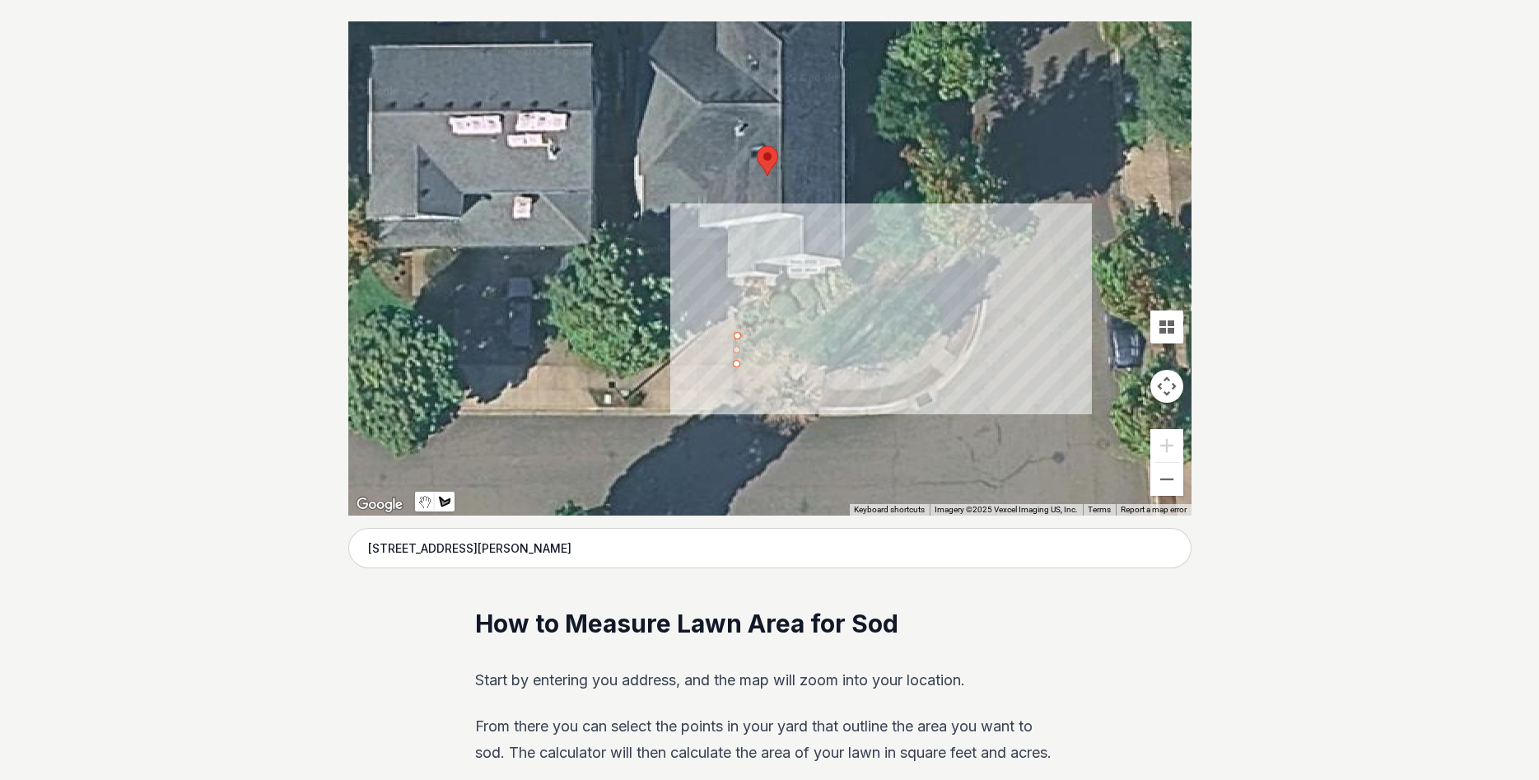
click at [884, 364] on div at bounding box center [769, 268] width 843 height 494
click at [896, 356] on div at bounding box center [769, 268] width 843 height 494
click at [901, 319] on div at bounding box center [769, 268] width 843 height 494
click at [941, 323] on div at bounding box center [769, 268] width 843 height 494
click at [938, 268] on div at bounding box center [769, 268] width 843 height 494
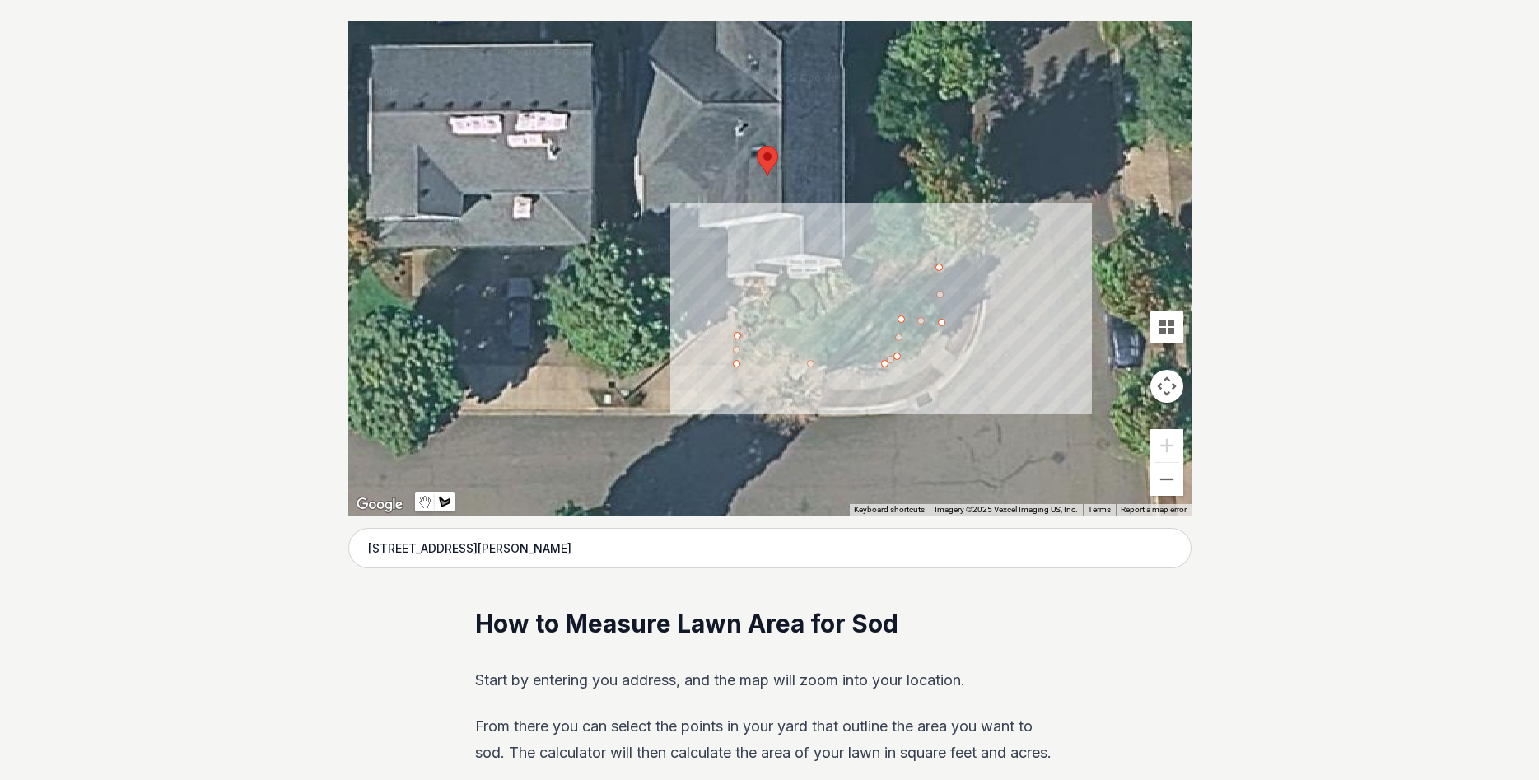
click at [890, 268] on div at bounding box center [769, 268] width 843 height 494
click at [807, 323] on div at bounding box center [769, 268] width 843 height 494
click at [738, 328] on div at bounding box center [769, 268] width 843 height 494
click at [692, 316] on div at bounding box center [769, 268] width 843 height 494
click at [738, 327] on div at bounding box center [769, 268] width 843 height 494
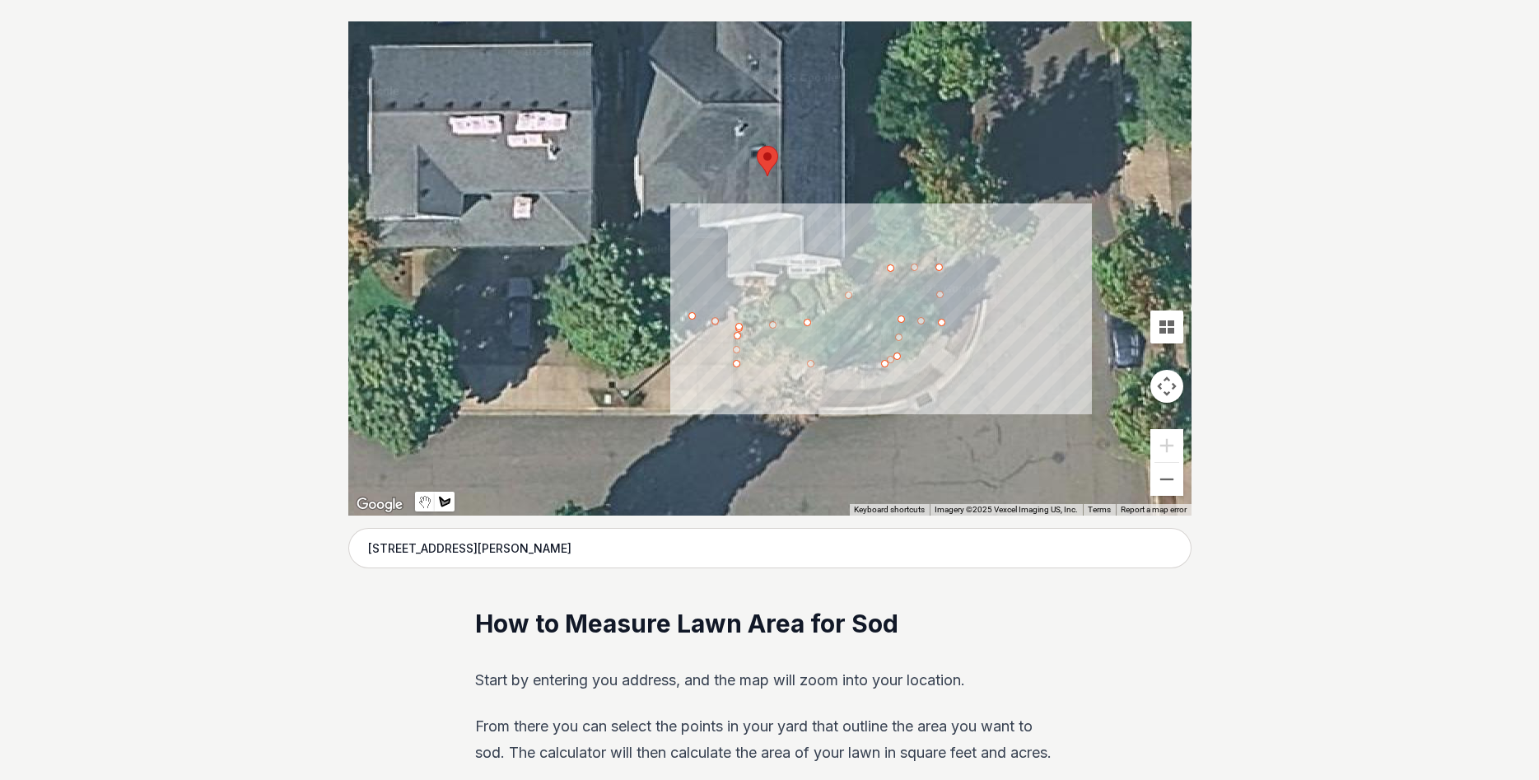
click at [739, 323] on div at bounding box center [769, 268] width 843 height 494
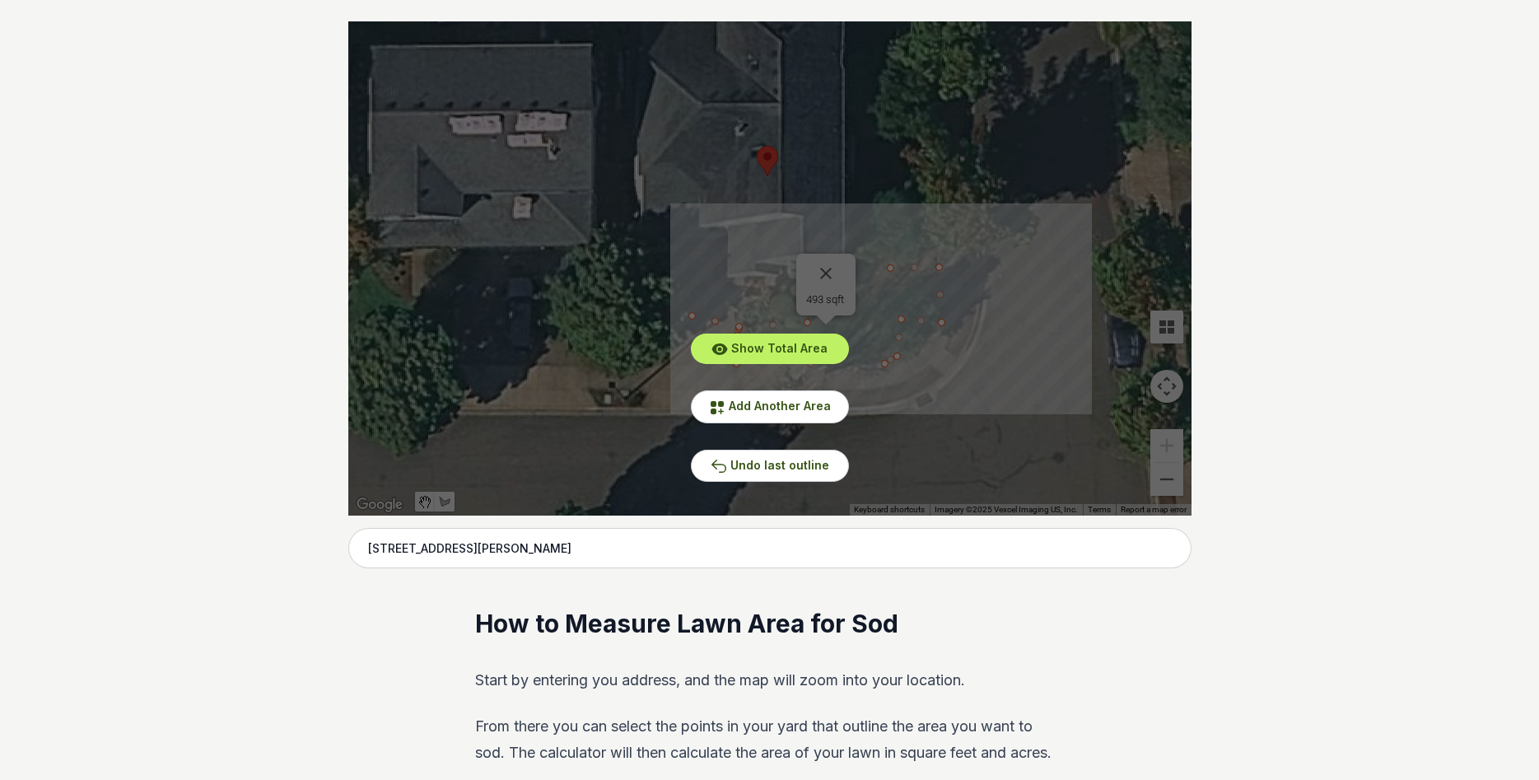
click at [739, 323] on div "Show Total Area Add Another Area Undo last outline" at bounding box center [769, 268] width 843 height 494
click at [782, 468] on span "Undo last outline" at bounding box center [779, 465] width 99 height 14
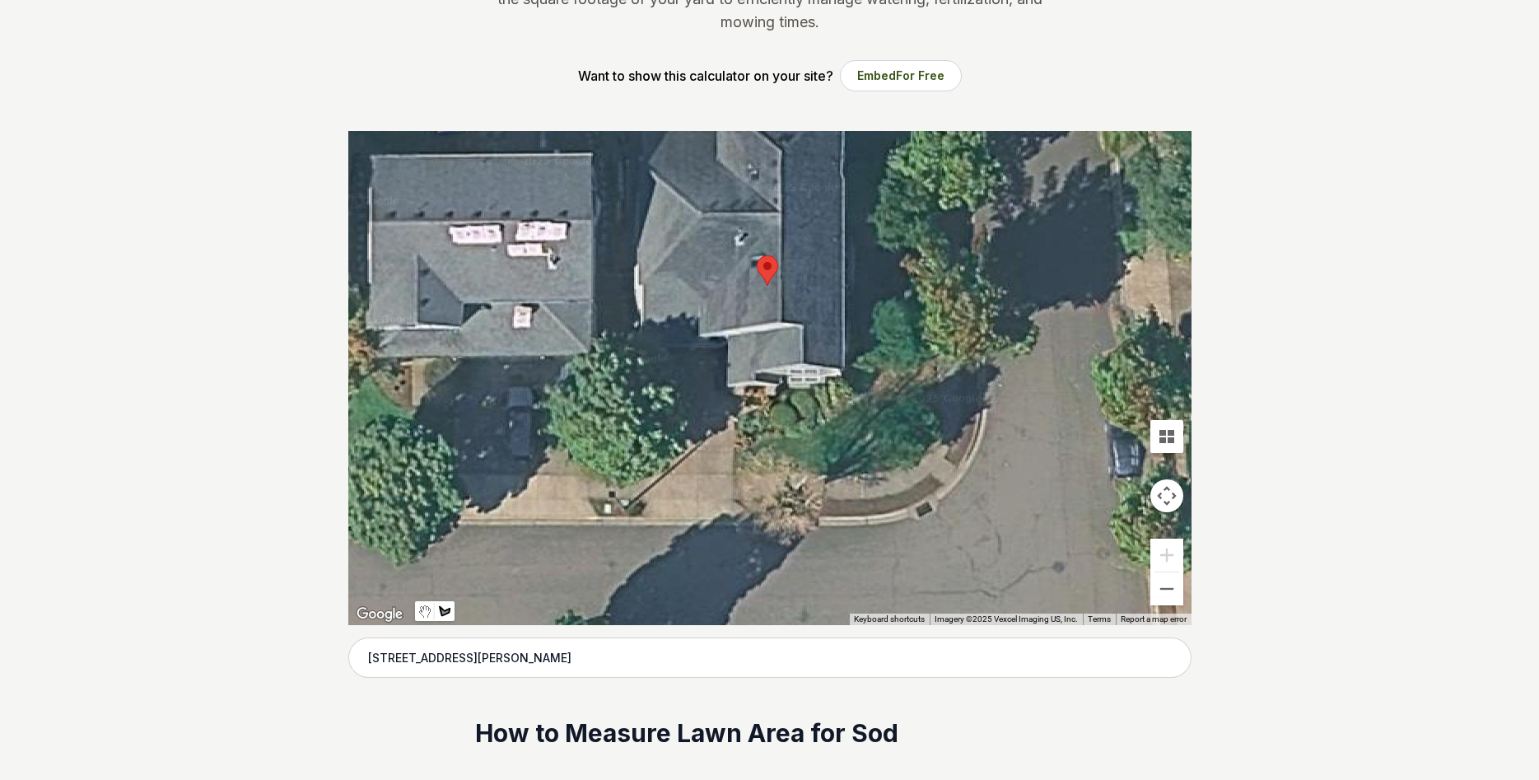
scroll to position [252, 0]
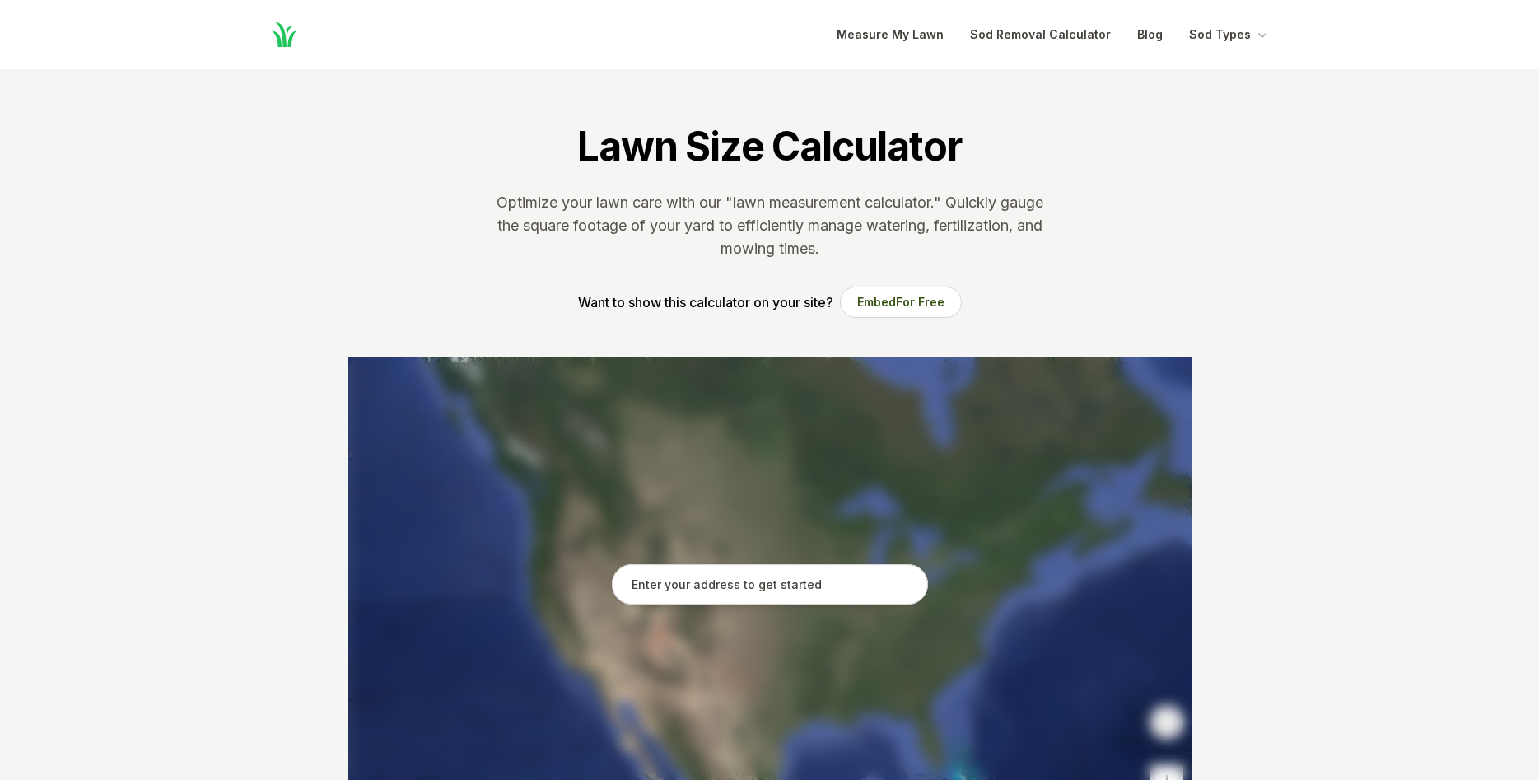
click at [785, 574] on input "text" at bounding box center [770, 584] width 316 height 41
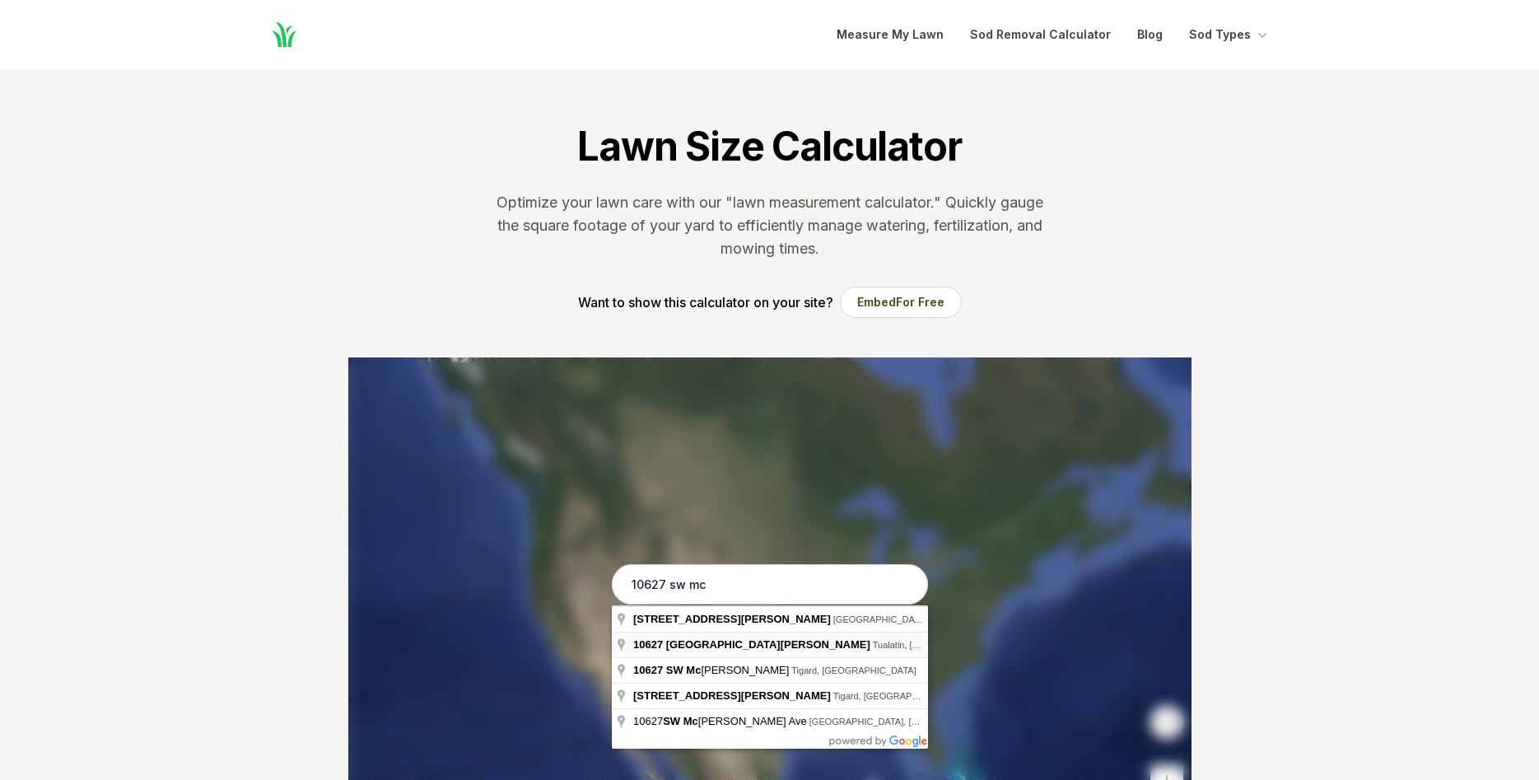
type input "[STREET_ADDRESS][PERSON_NAME]"
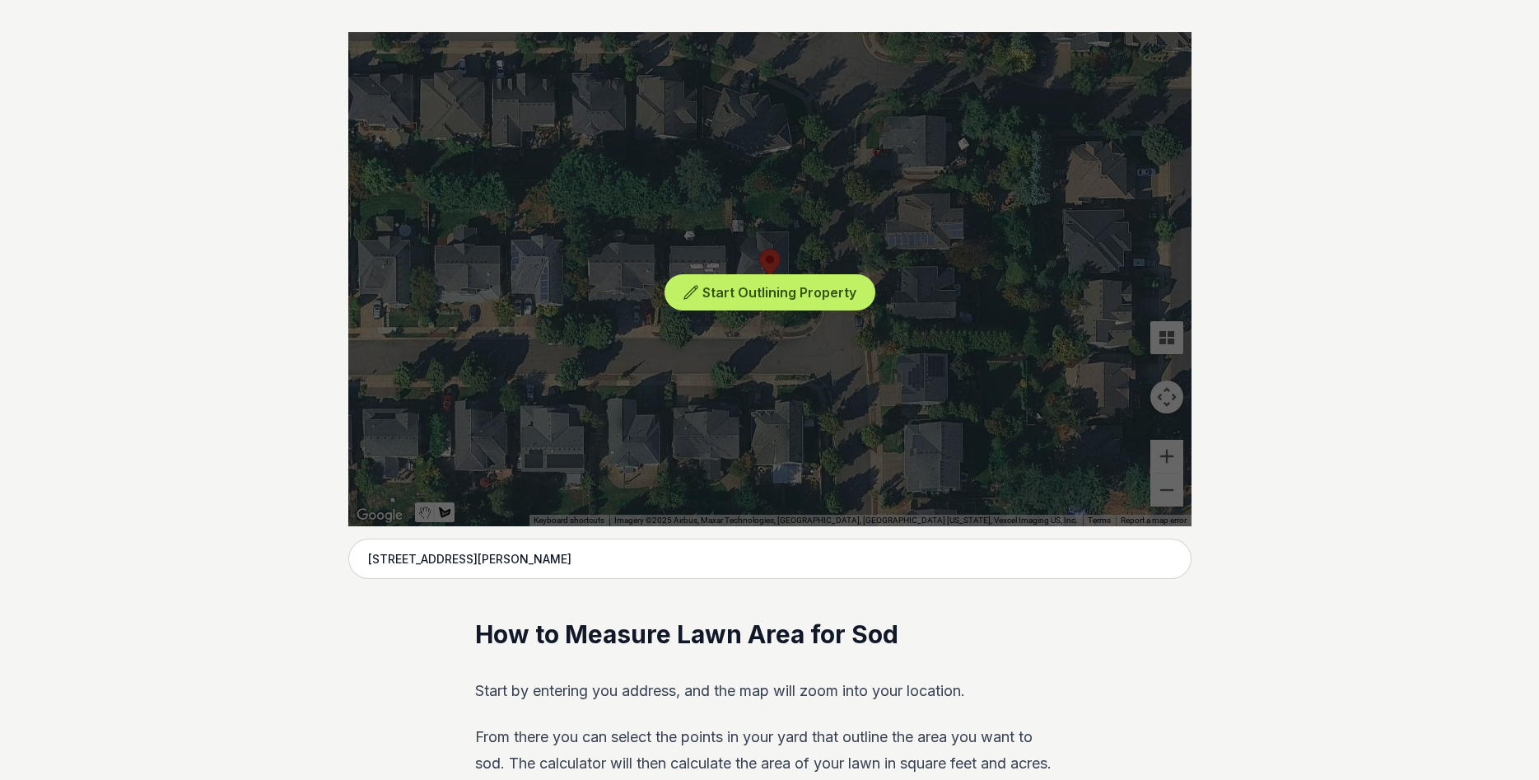
scroll to position [252, 0]
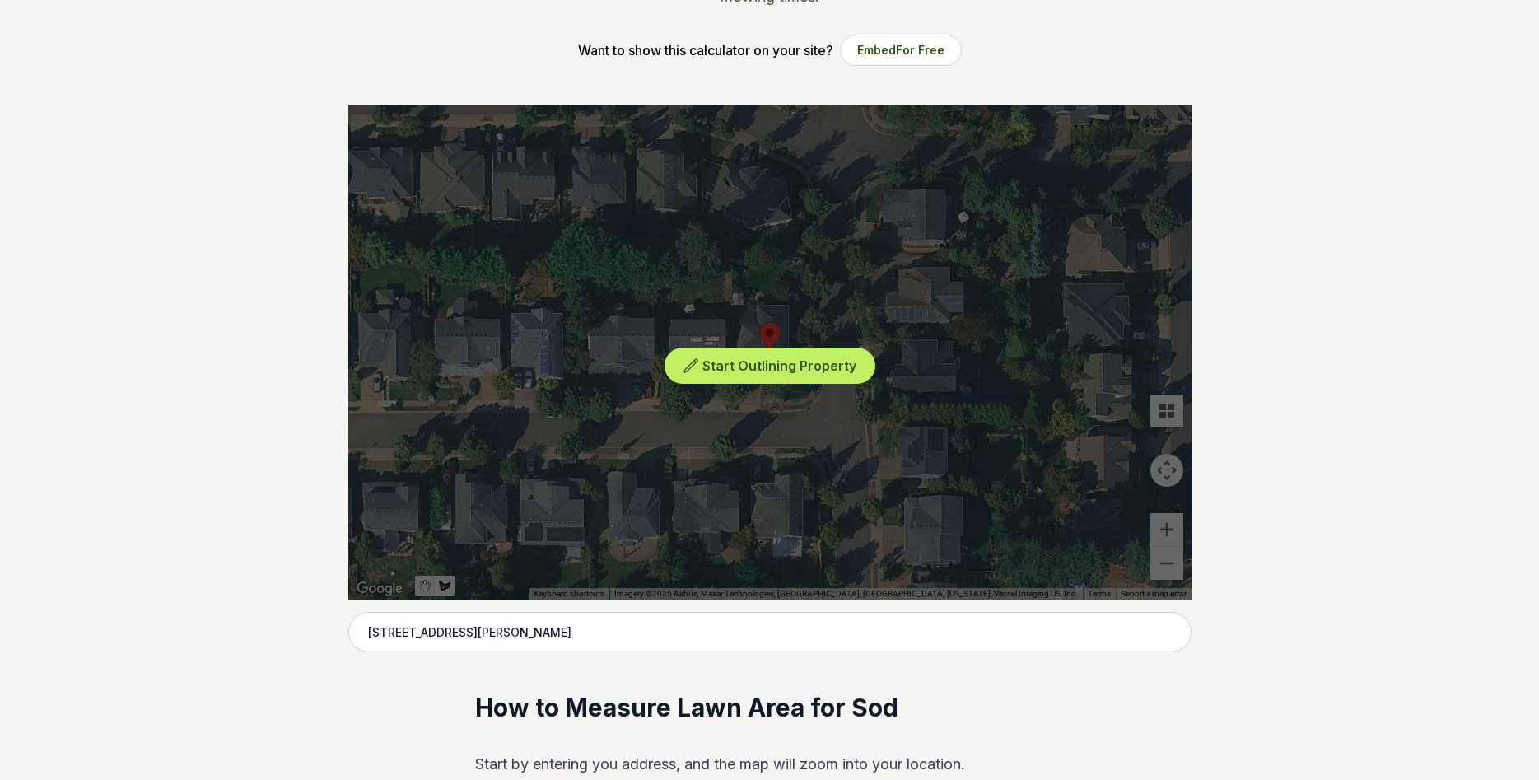
click at [815, 513] on div "Start Outlining Property" at bounding box center [769, 352] width 843 height 494
click at [809, 367] on span "Start Outlining Property" at bounding box center [779, 365] width 154 height 16
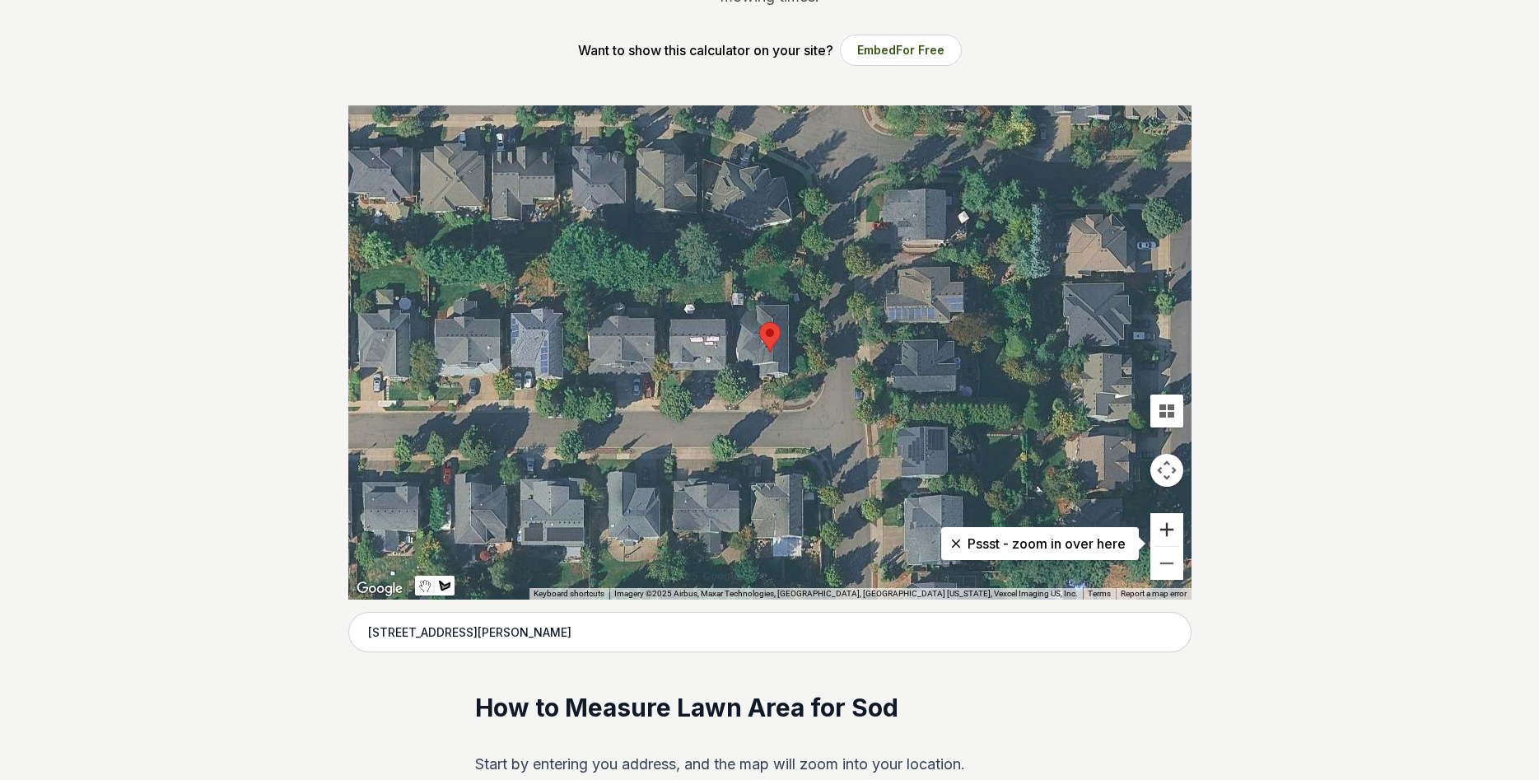
click at [1170, 527] on button "Zoom in" at bounding box center [1166, 529] width 33 height 33
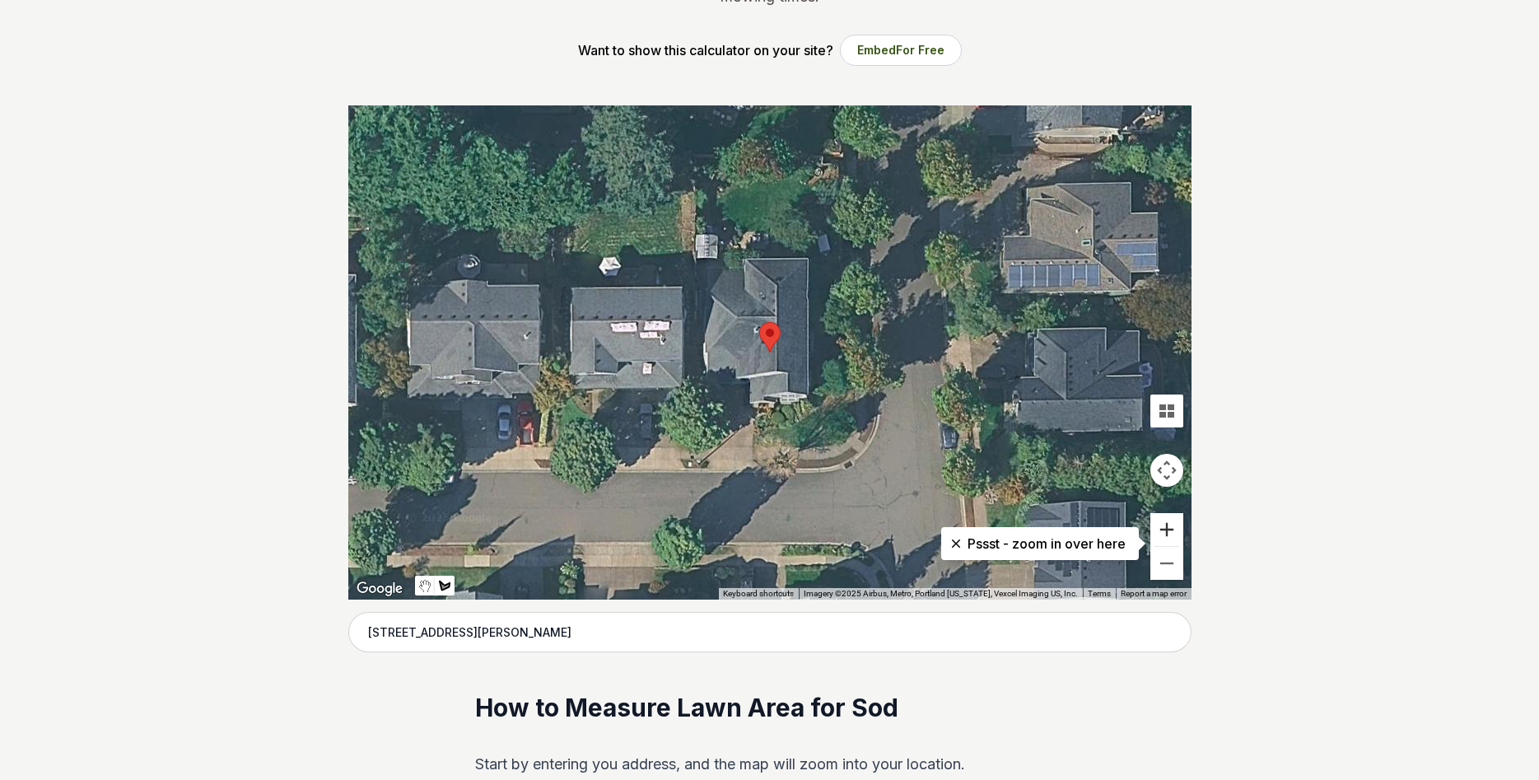
click at [1170, 527] on button "Zoom in" at bounding box center [1166, 529] width 33 height 33
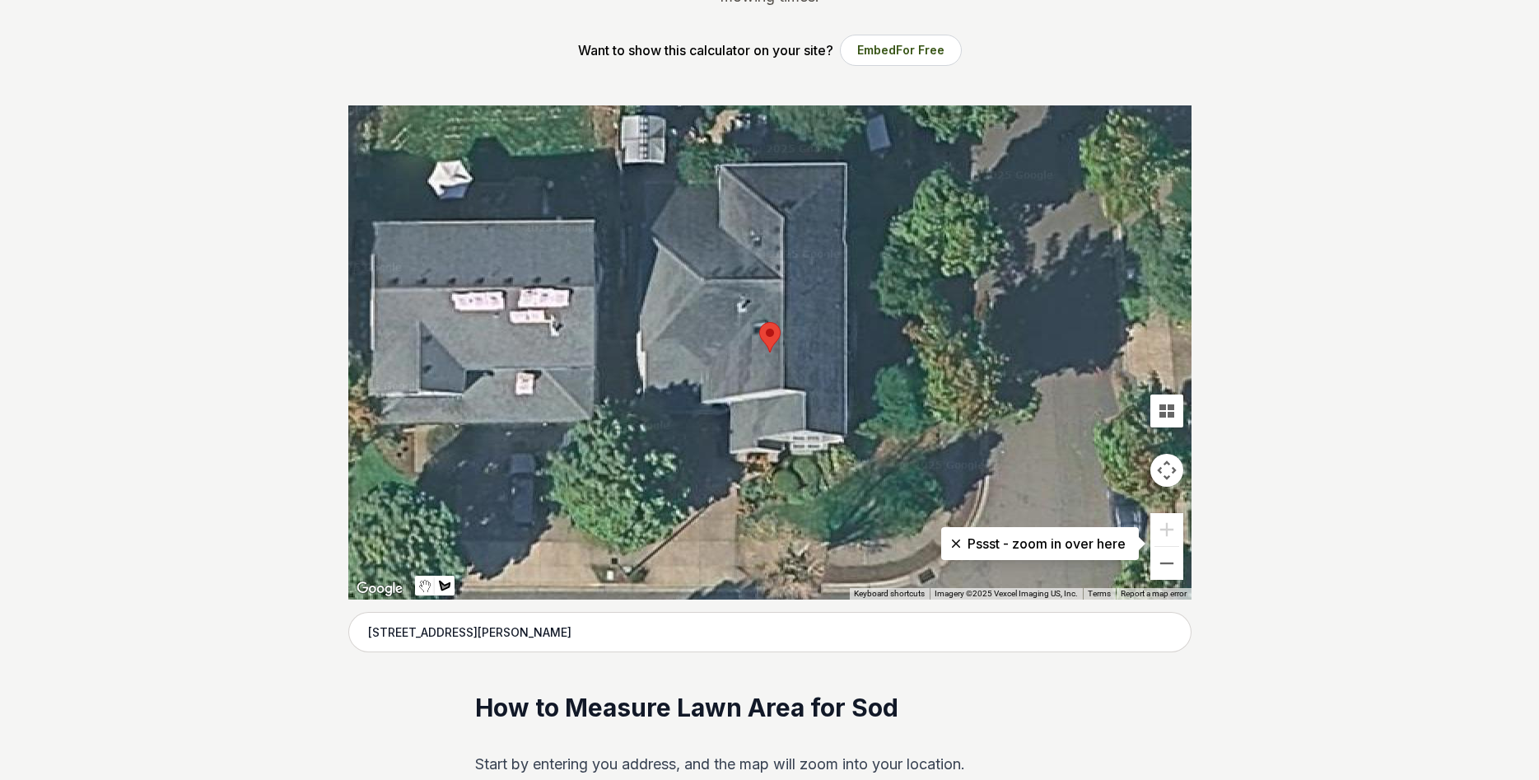
click at [1165, 470] on button "Map camera controls" at bounding box center [1166, 470] width 33 height 33
click at [1042, 467] on button "Move left" at bounding box center [1043, 470] width 33 height 33
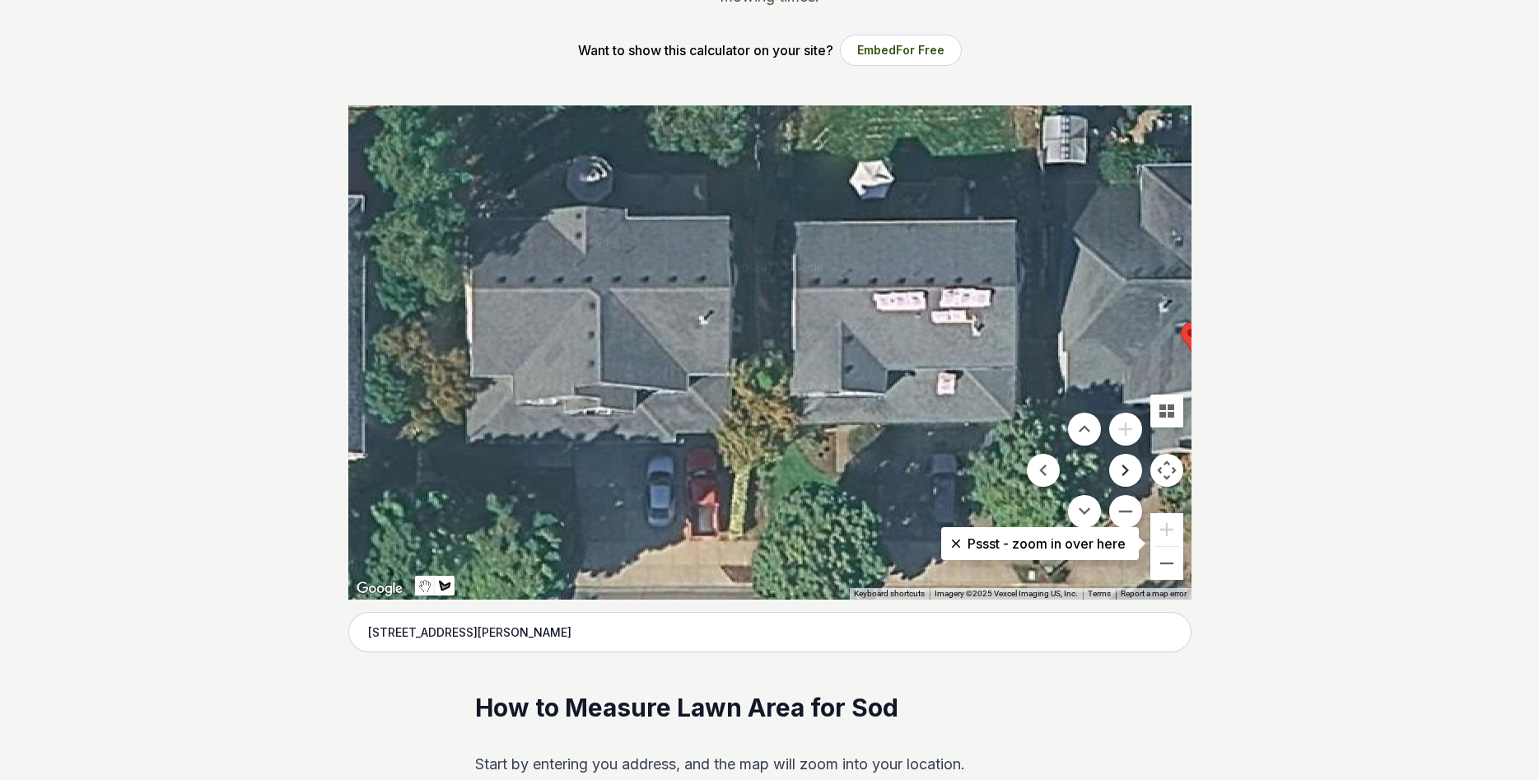
click at [1123, 466] on button "Move right" at bounding box center [1125, 470] width 33 height 33
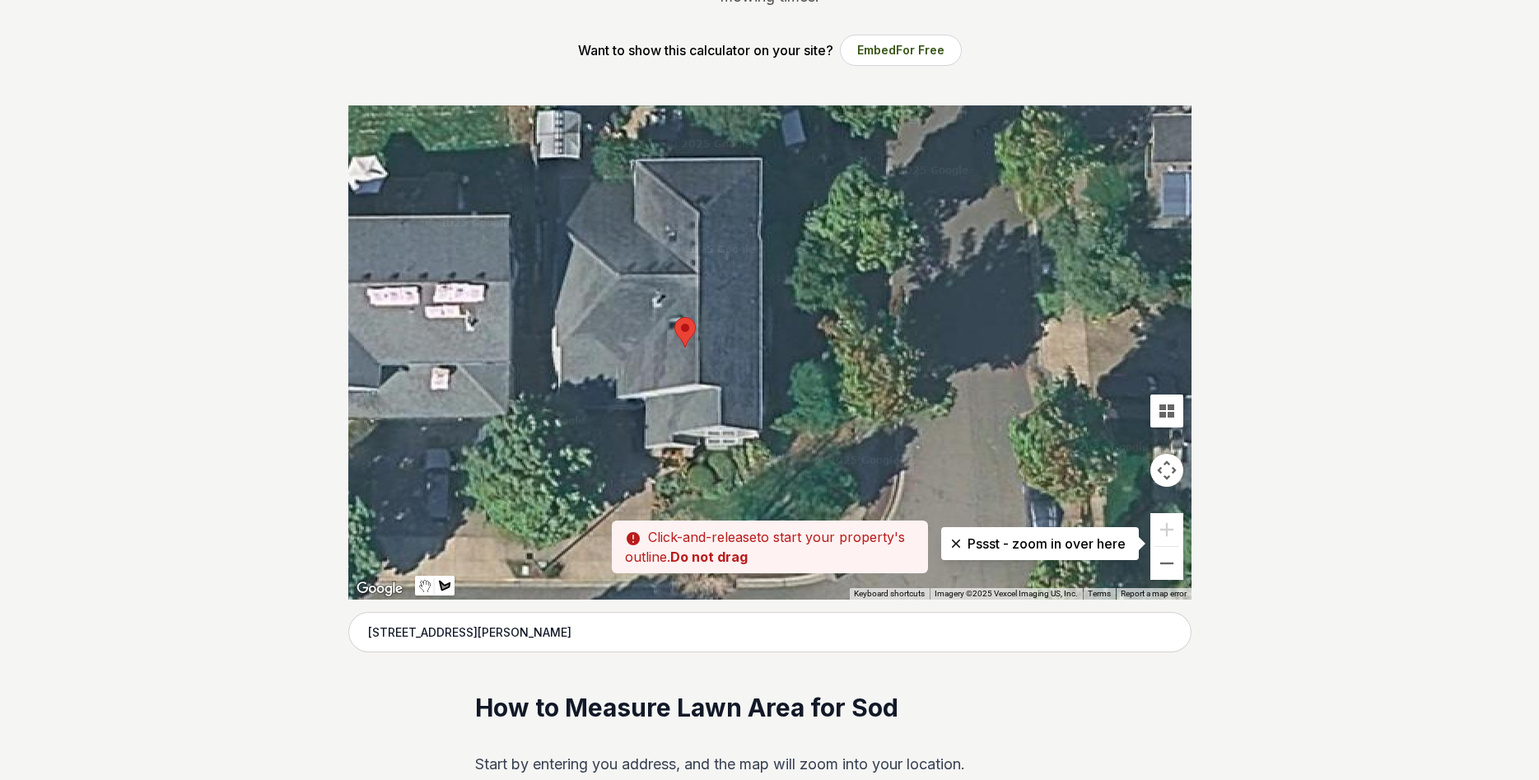
drag, startPoint x: 740, startPoint y: 505, endPoint x: 657, endPoint y: 500, distance: 83.3
click at [657, 500] on div at bounding box center [769, 352] width 843 height 494
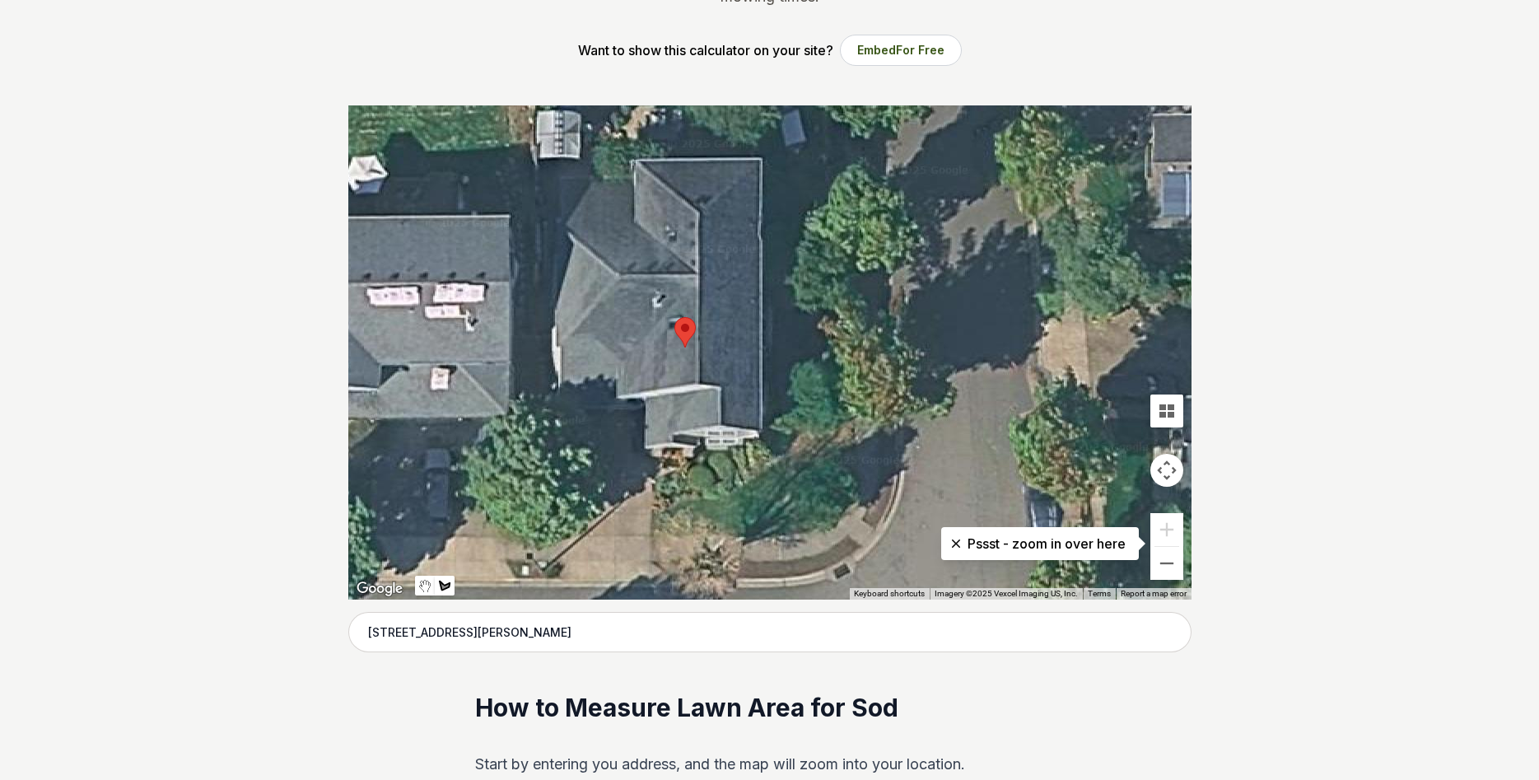
click at [657, 501] on div at bounding box center [769, 352] width 843 height 494
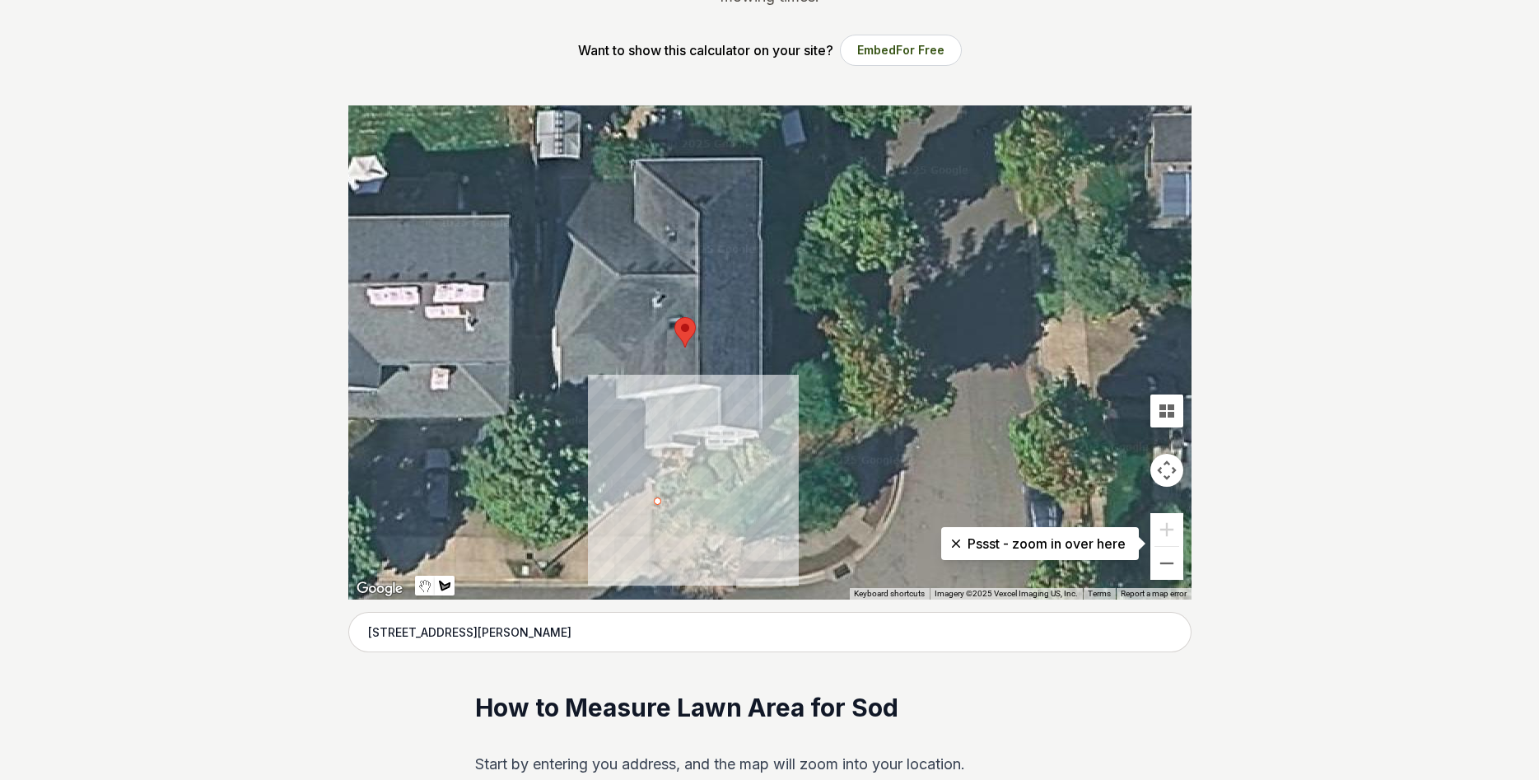
click at [724, 499] on div at bounding box center [769, 352] width 843 height 494
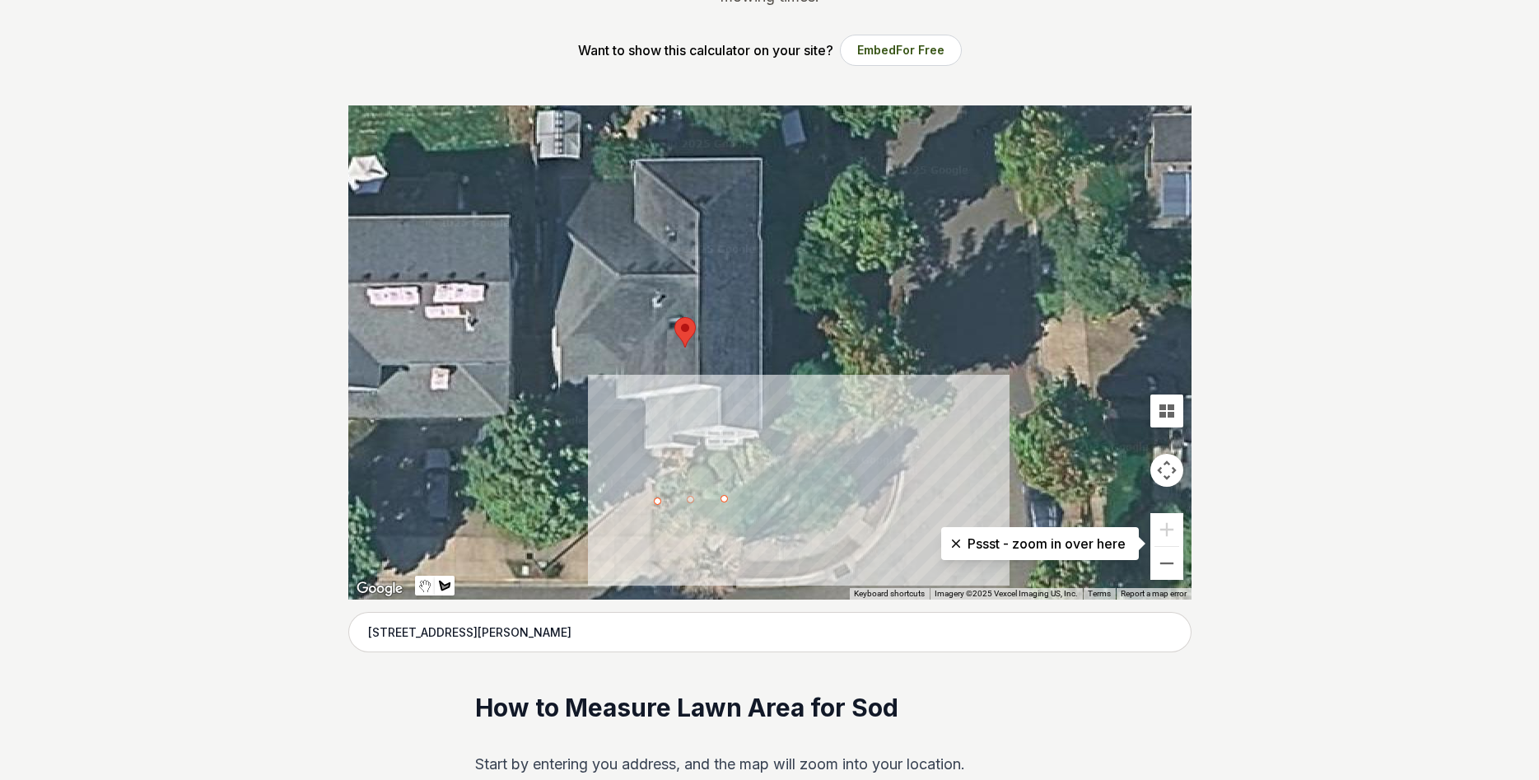
click at [787, 456] on div at bounding box center [769, 352] width 843 height 494
click at [786, 437] on div at bounding box center [769, 352] width 843 height 494
click at [868, 440] on div at bounding box center [769, 352] width 843 height 494
click at [866, 491] on div at bounding box center [769, 352] width 843 height 494
click at [826, 490] on div at bounding box center [769, 352] width 843 height 494
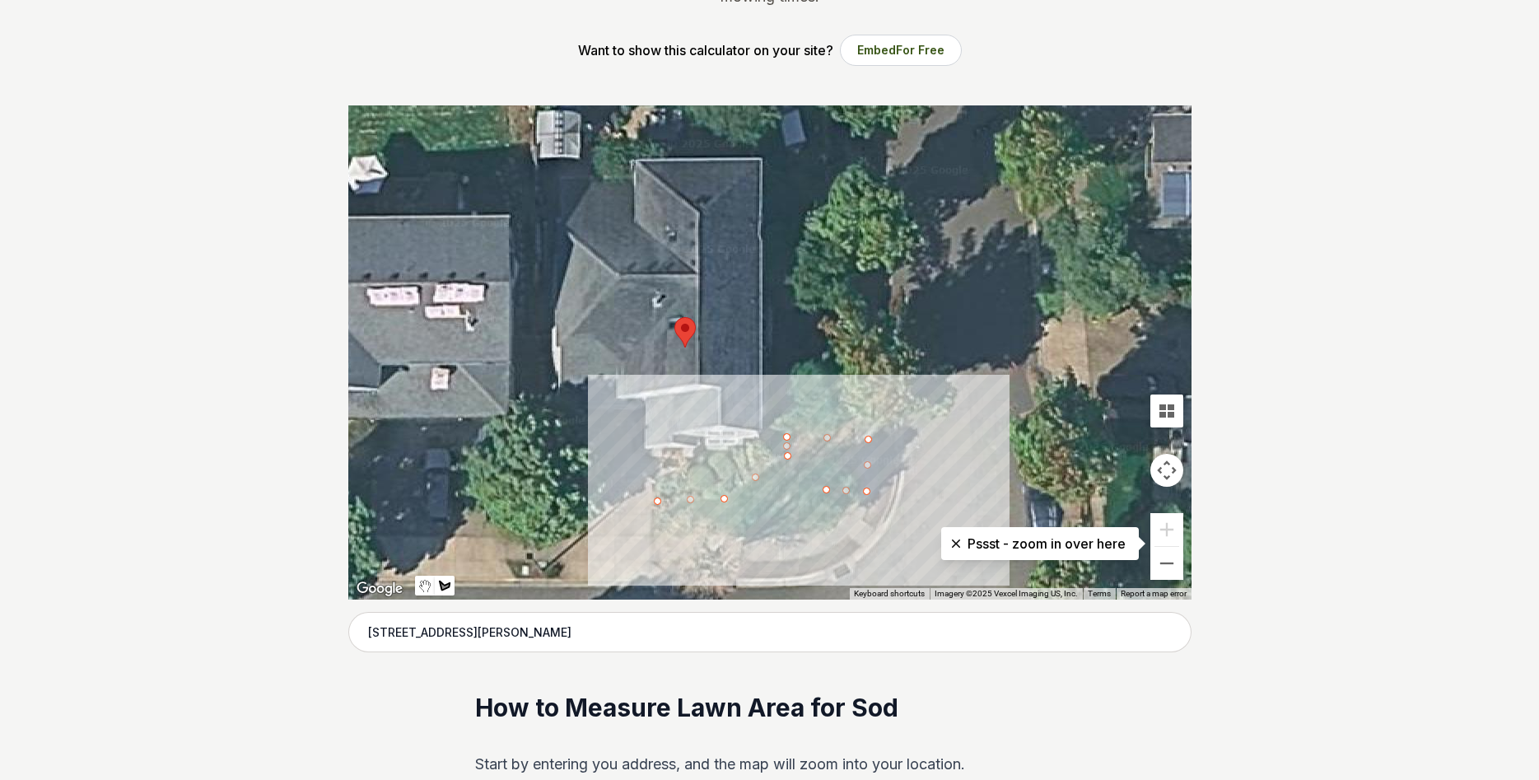
click at [824, 528] on div at bounding box center [769, 352] width 843 height 494
click at [654, 535] on div at bounding box center [769, 352] width 843 height 494
click at [656, 500] on div at bounding box center [769, 352] width 843 height 494
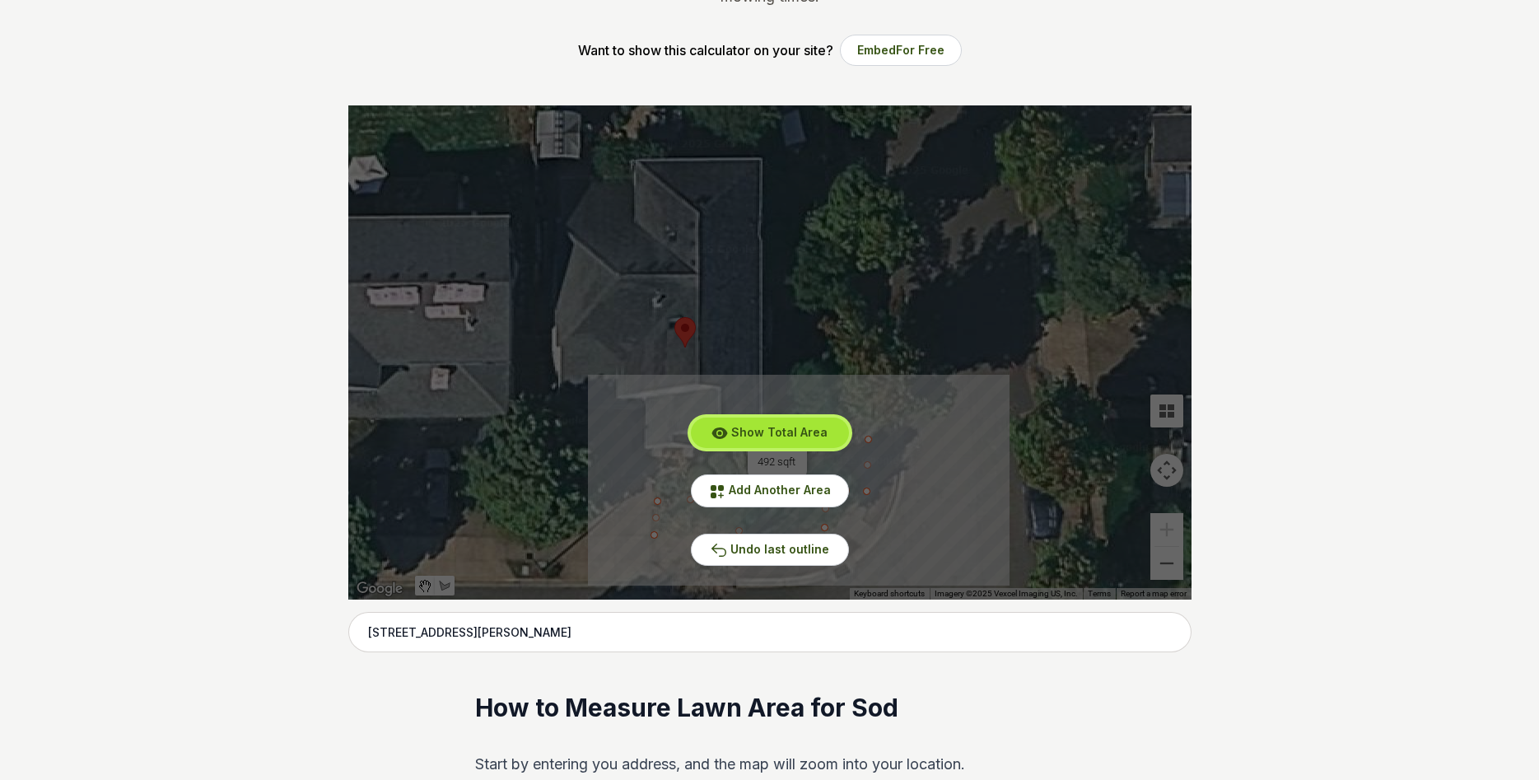
click at [766, 428] on span "Show Total Area" at bounding box center [779, 432] width 96 height 14
